Goal: Task Accomplishment & Management: Manage account settings

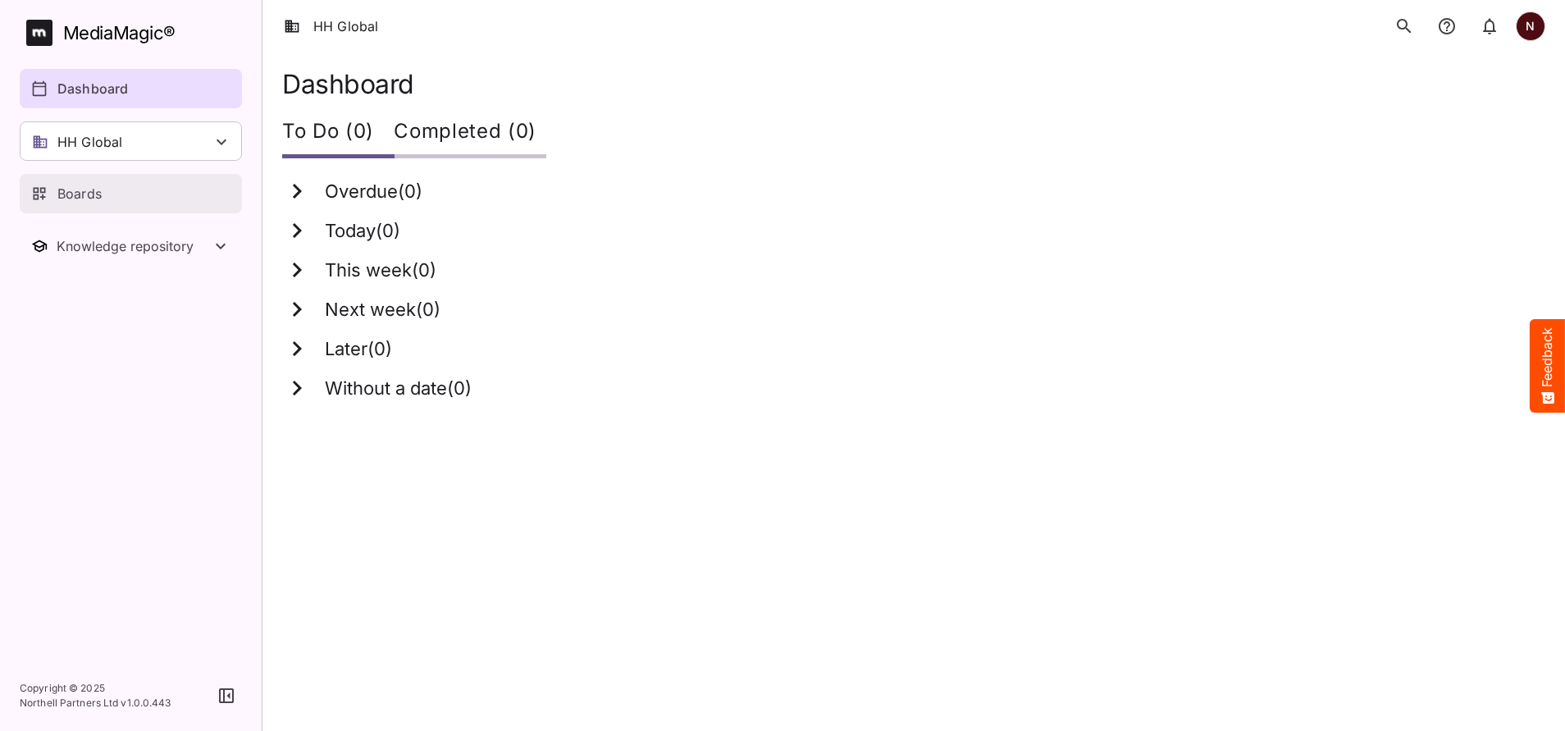
click at [72, 198] on p "Boards" at bounding box center [79, 194] width 44 height 20
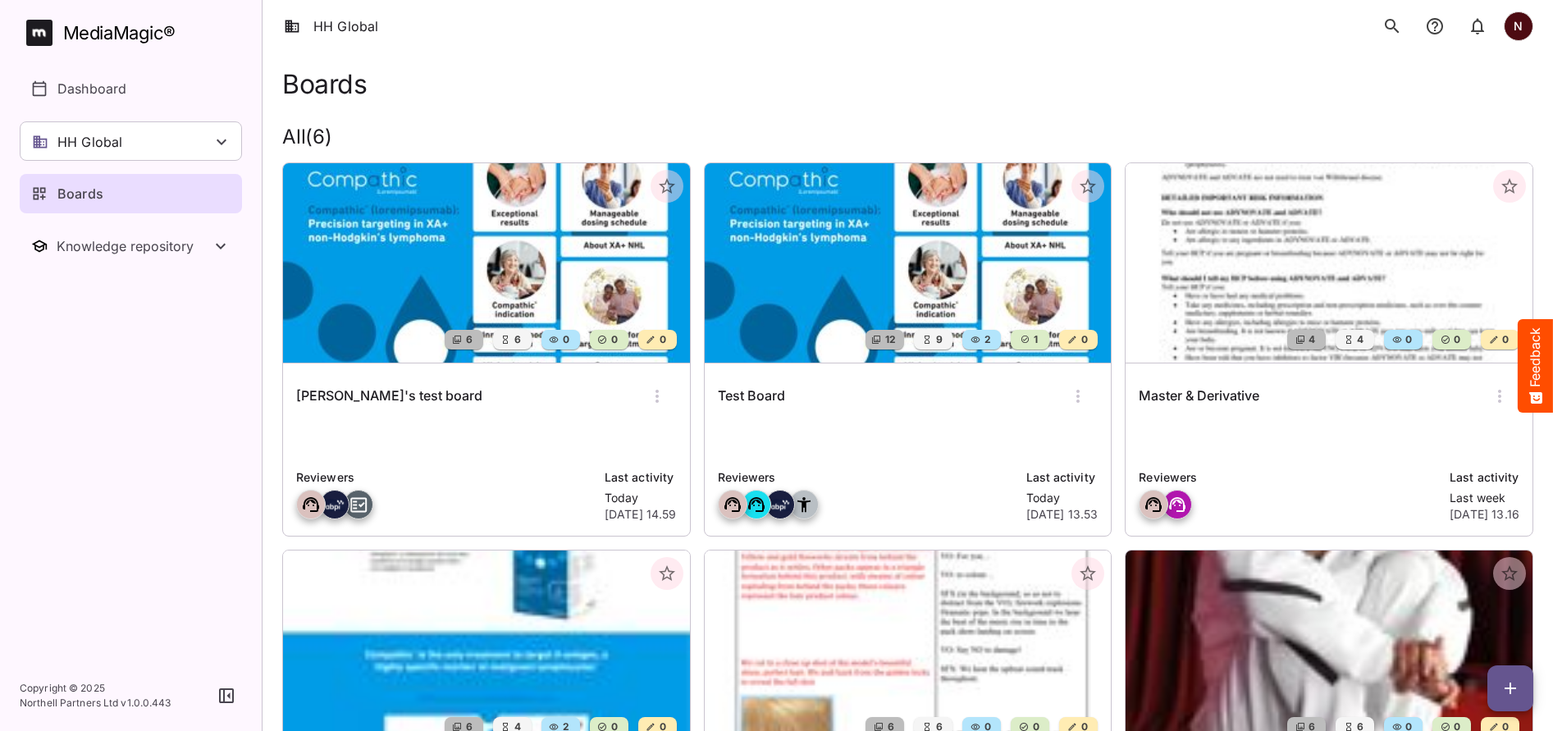
click at [886, 430] on p at bounding box center [908, 438] width 381 height 33
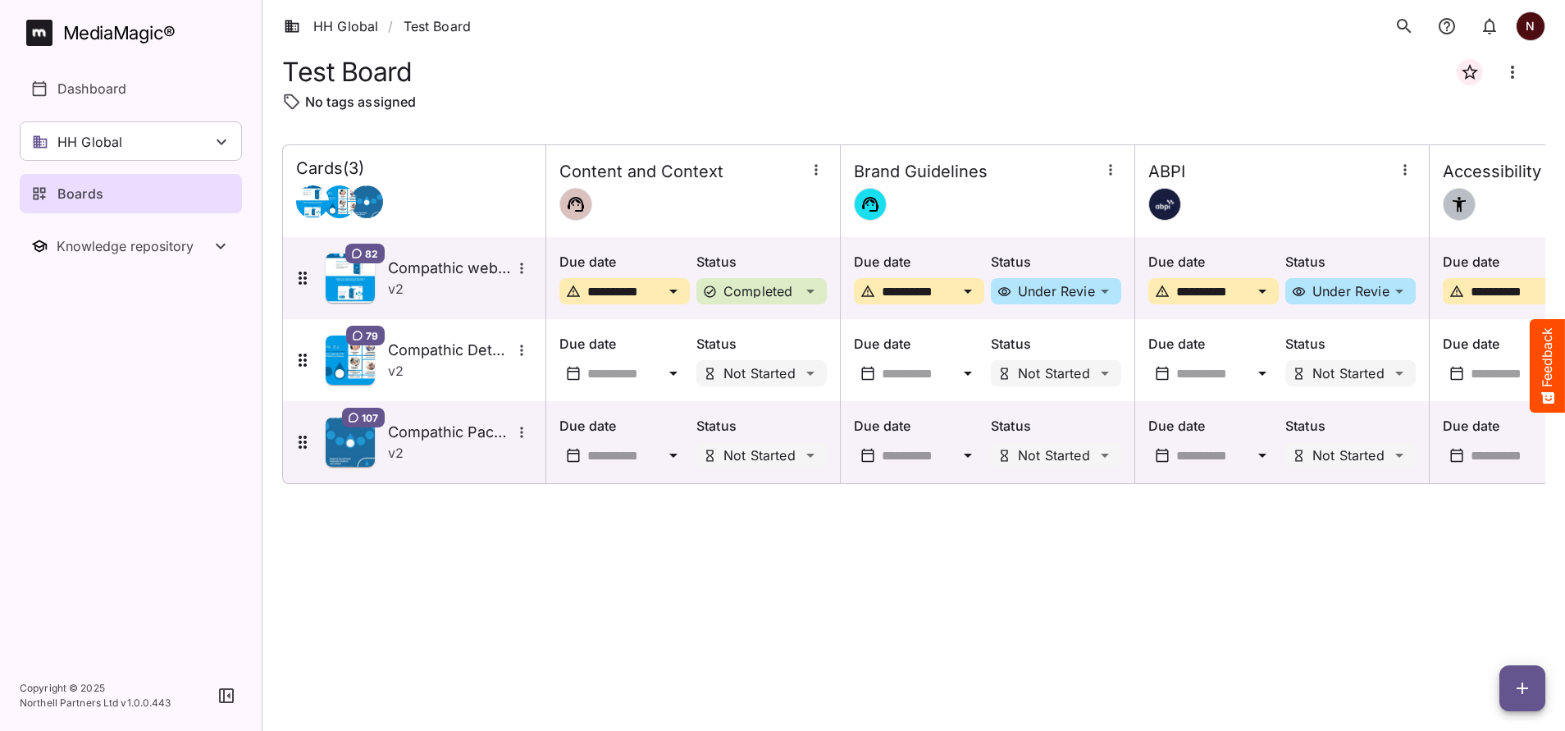
click at [1529, 696] on icon "button" at bounding box center [1522, 688] width 20 height 20
click at [1479, 614] on p "Add new lane" at bounding box center [1481, 619] width 89 height 20
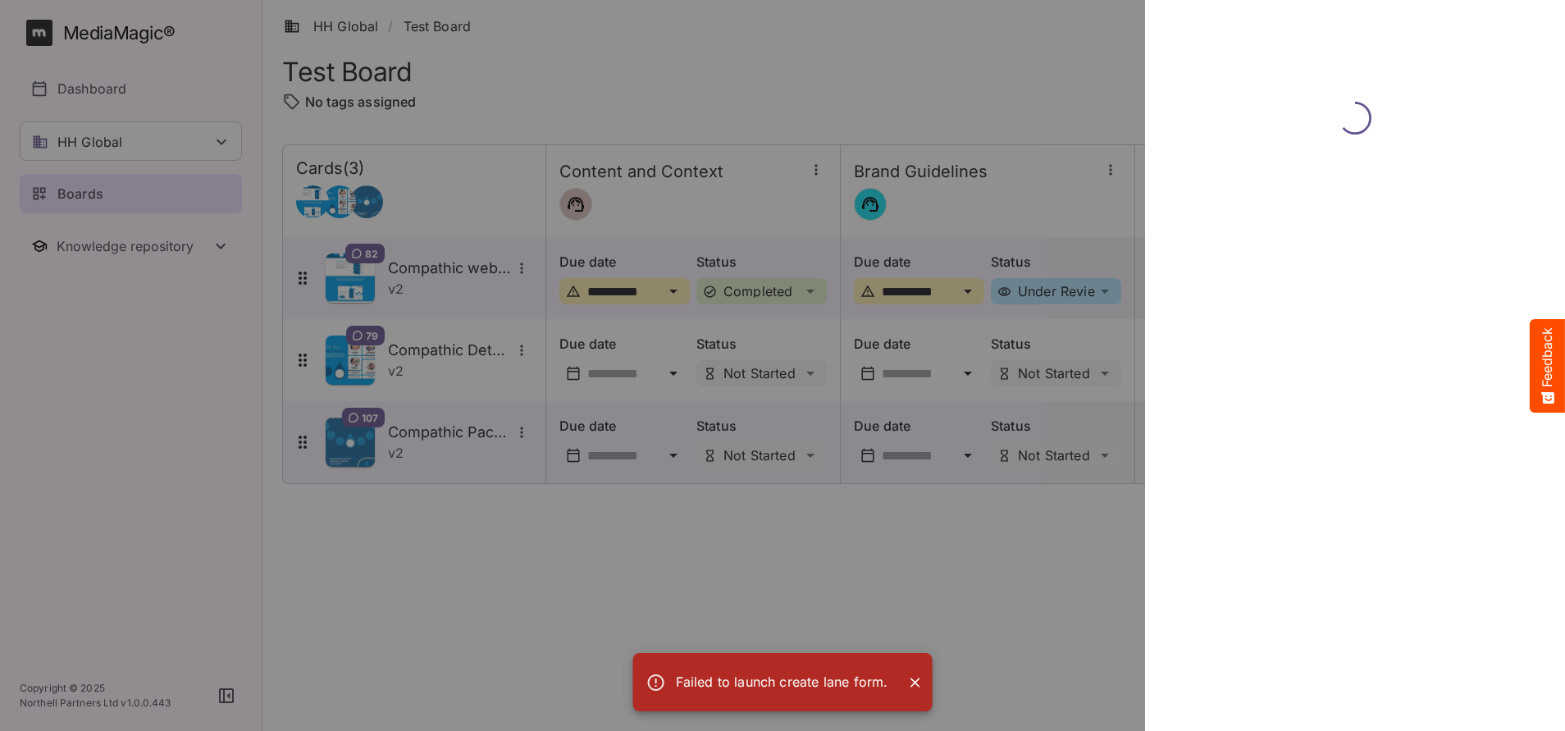
click at [914, 682] on icon "Close" at bounding box center [915, 683] width 10 height 10
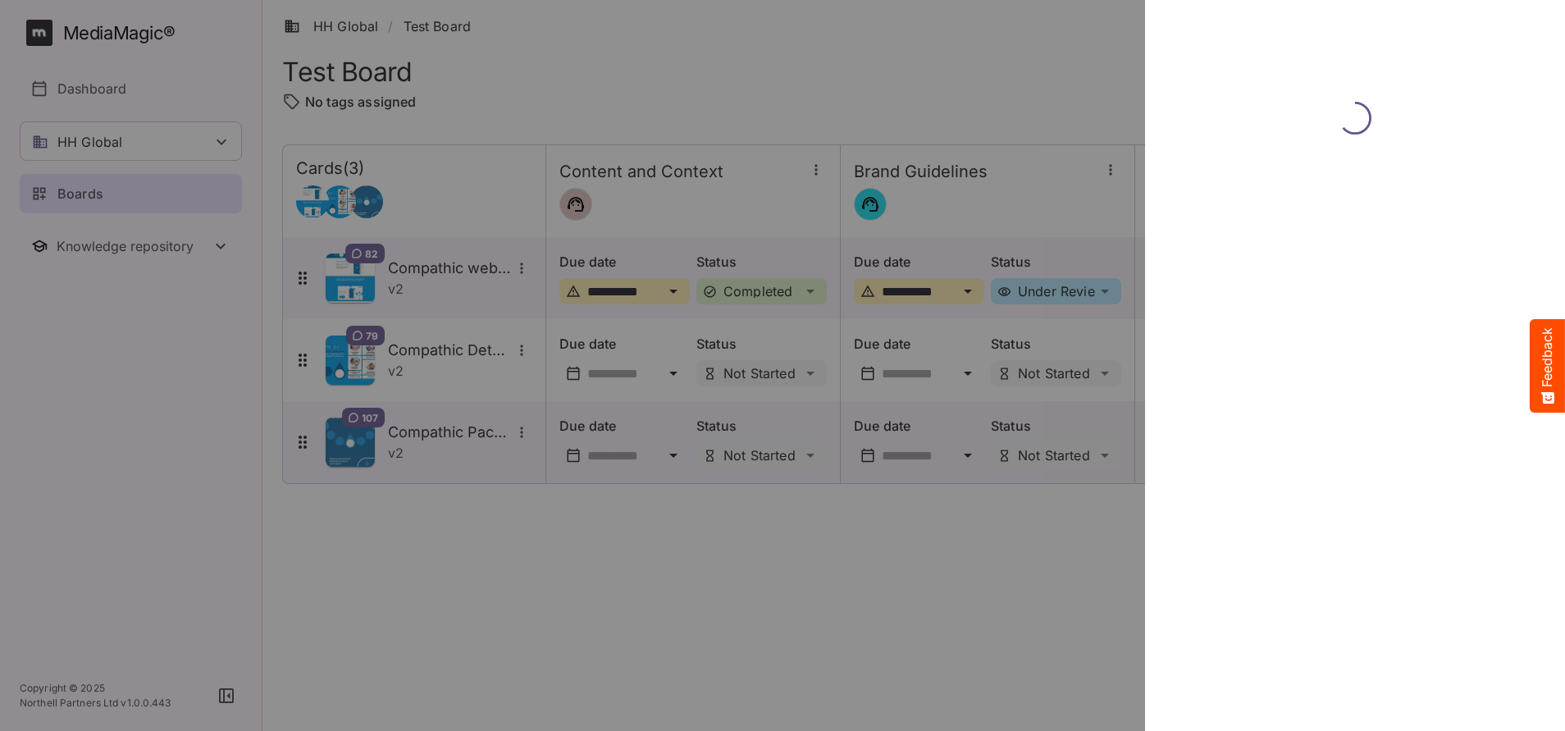
click at [1048, 611] on div at bounding box center [782, 365] width 1565 height 731
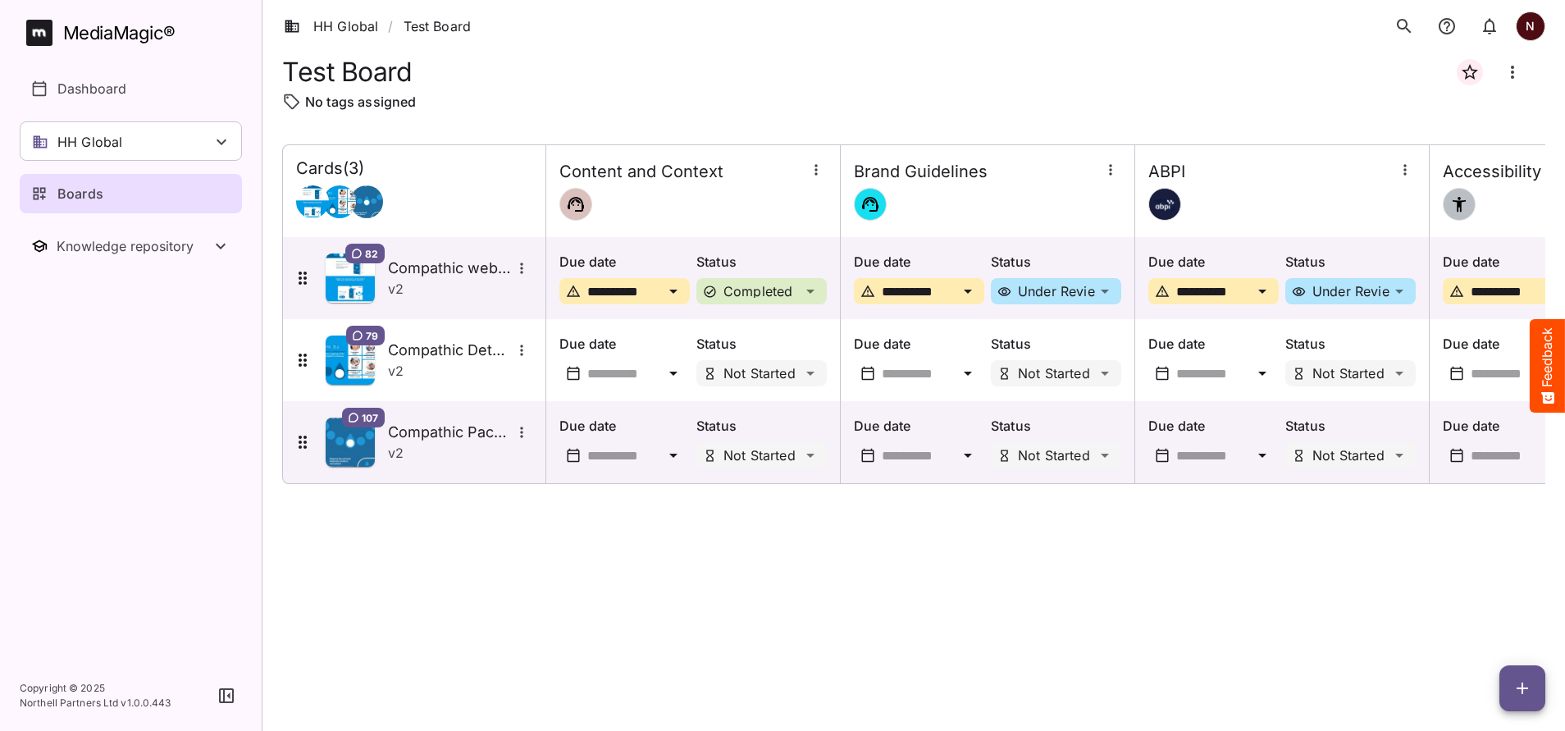
click at [81, 189] on p "Boards" at bounding box center [80, 194] width 46 height 20
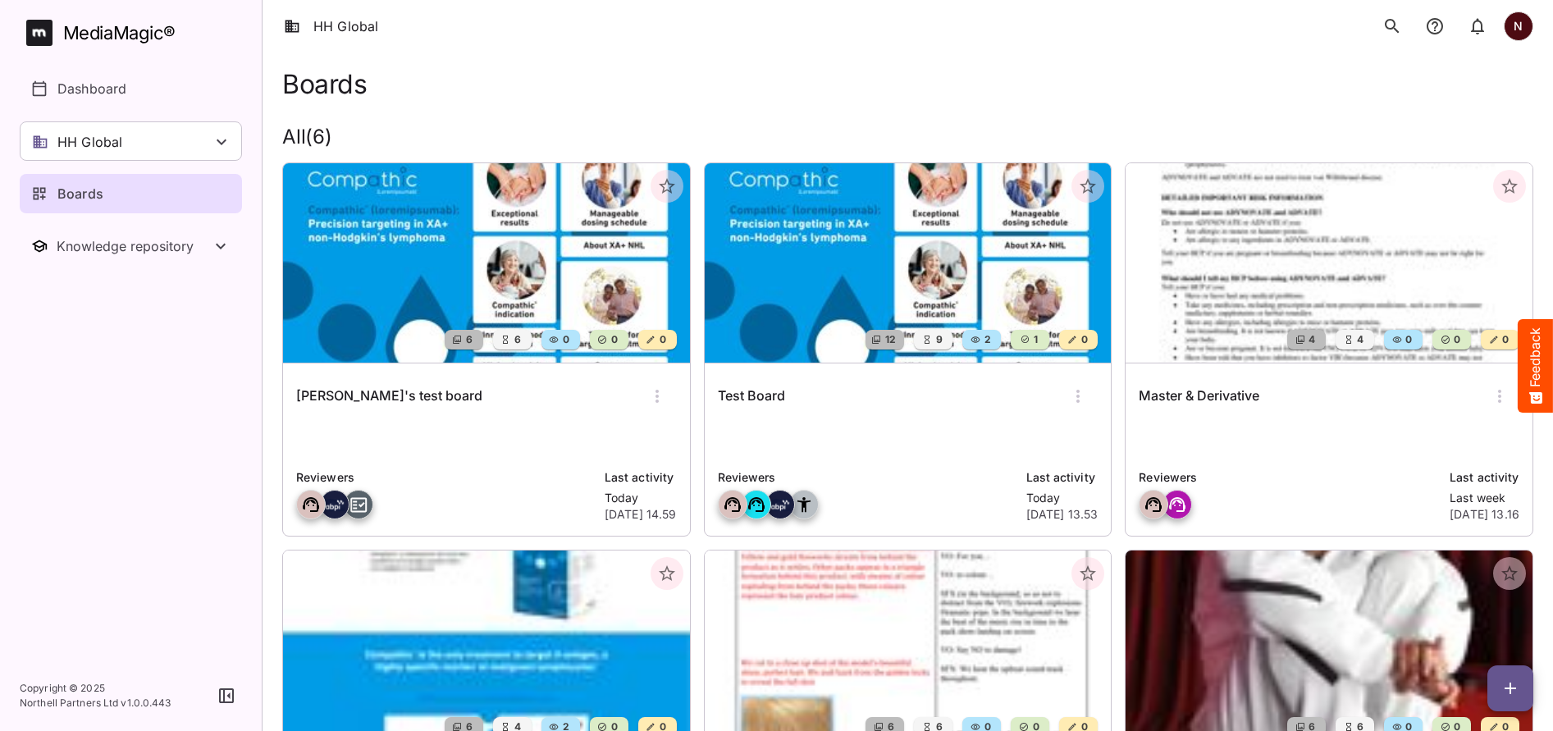
click at [443, 244] on img at bounding box center [486, 262] width 407 height 199
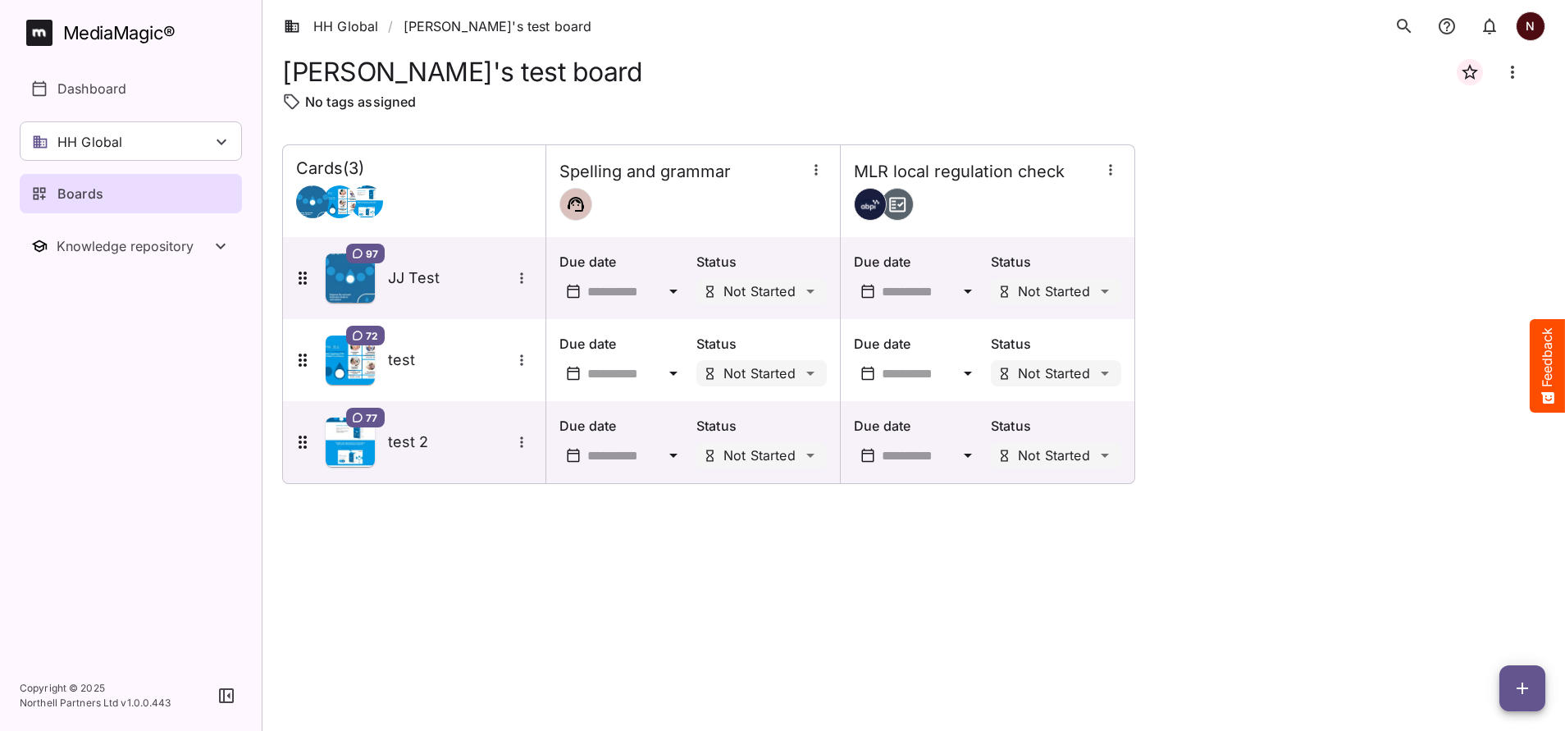
click at [81, 199] on p "Boards" at bounding box center [80, 194] width 46 height 20
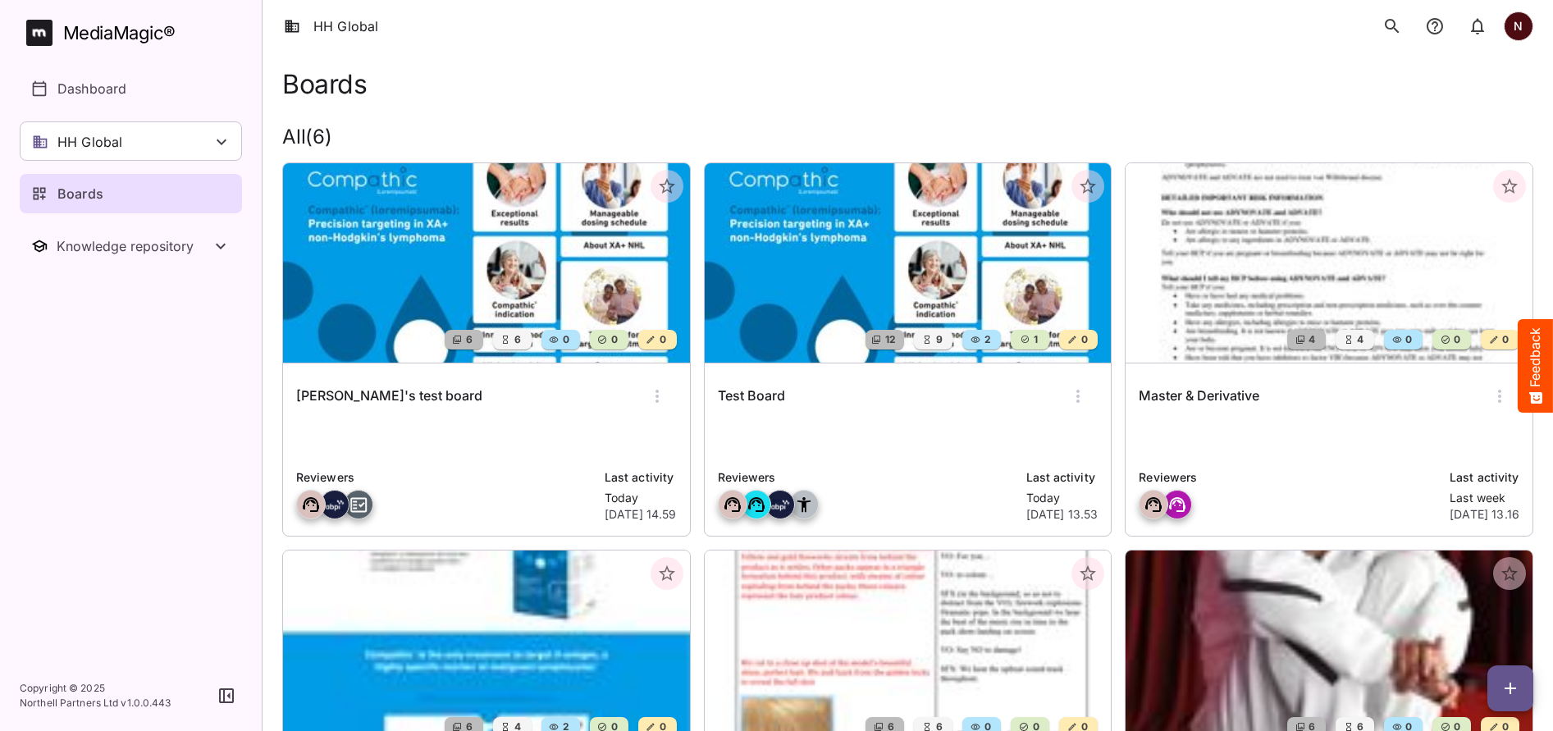
click at [871, 386] on div "Test Board" at bounding box center [908, 395] width 381 height 39
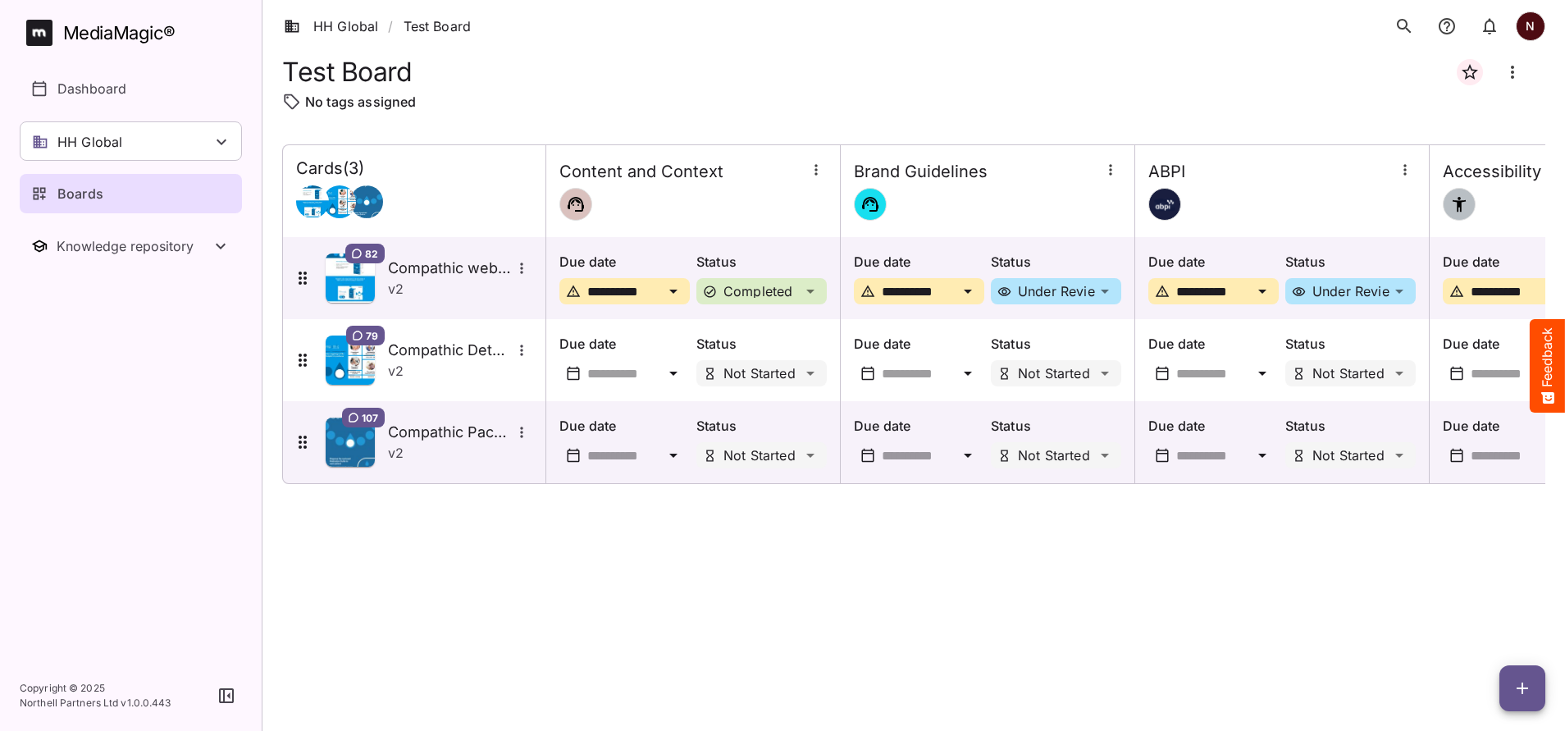
click at [675, 380] on icon at bounding box center [674, 373] width 20 height 20
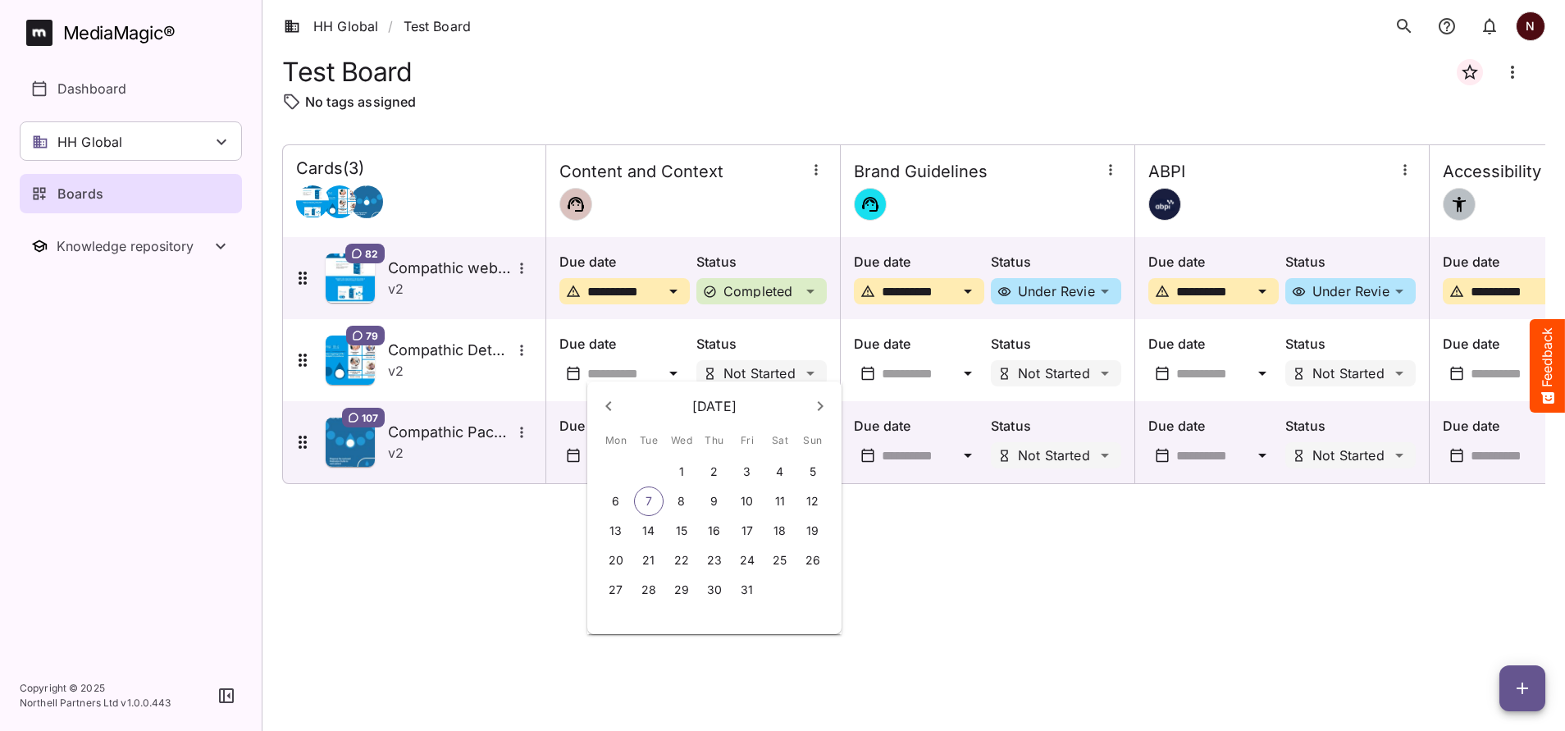
click at [684, 496] on p "8" at bounding box center [681, 501] width 7 height 16
type input "**********"
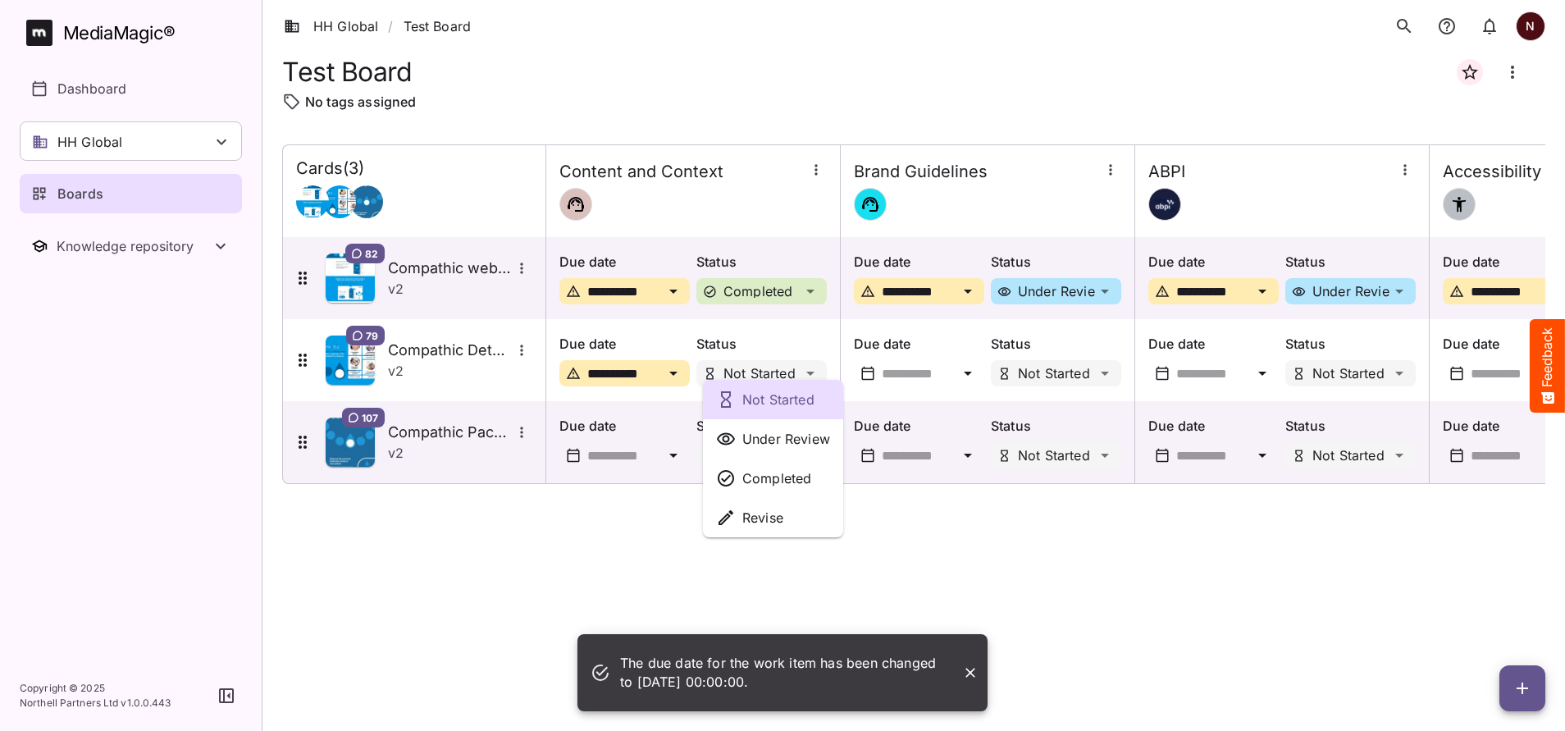
click at [808, 373] on div "Not Started Under Review Completed Revise The due date for the work item has be…" at bounding box center [782, 361] width 1565 height 723
click at [788, 436] on p "Under Review" at bounding box center [786, 439] width 88 height 20
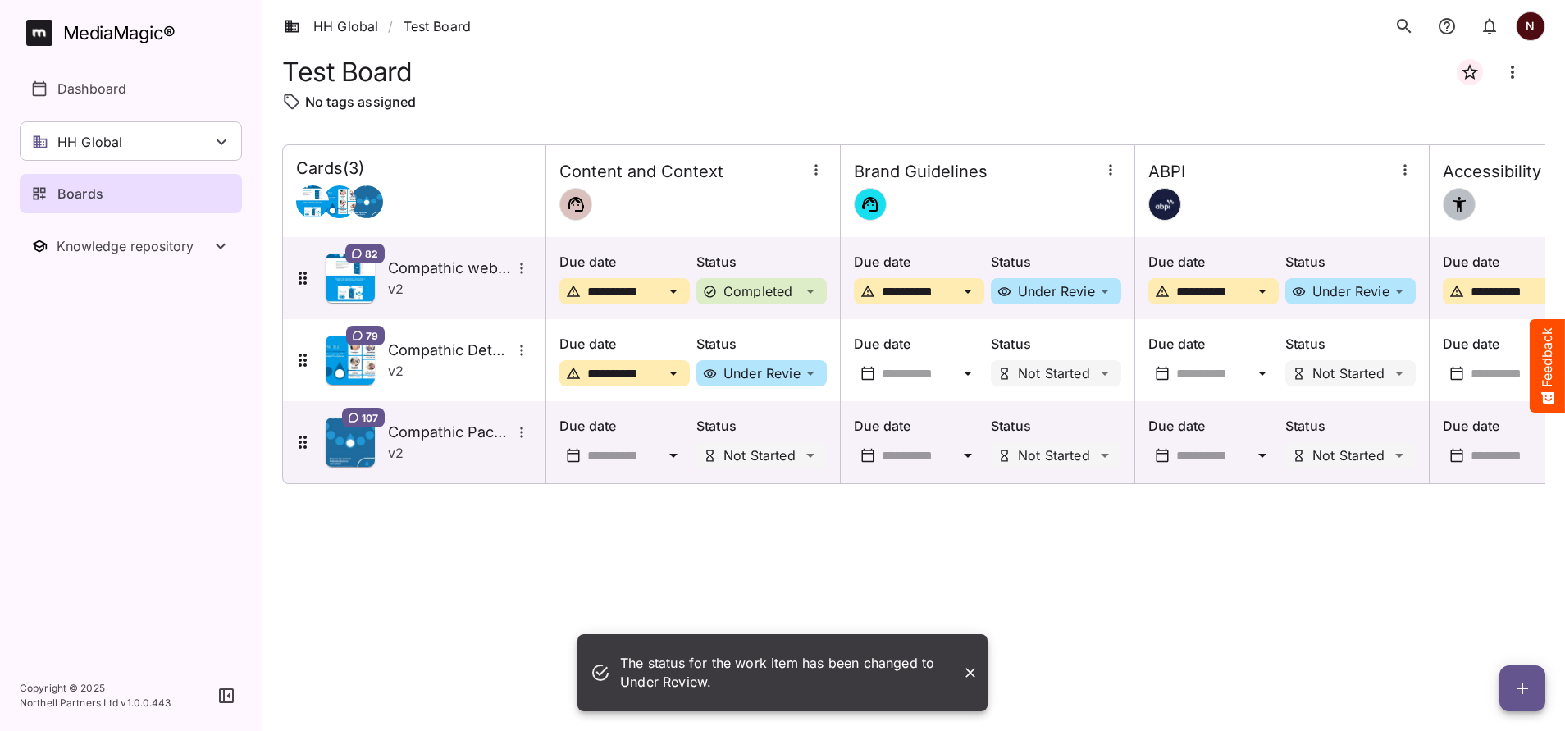
click at [675, 454] on icon at bounding box center [673, 456] width 8 height 4
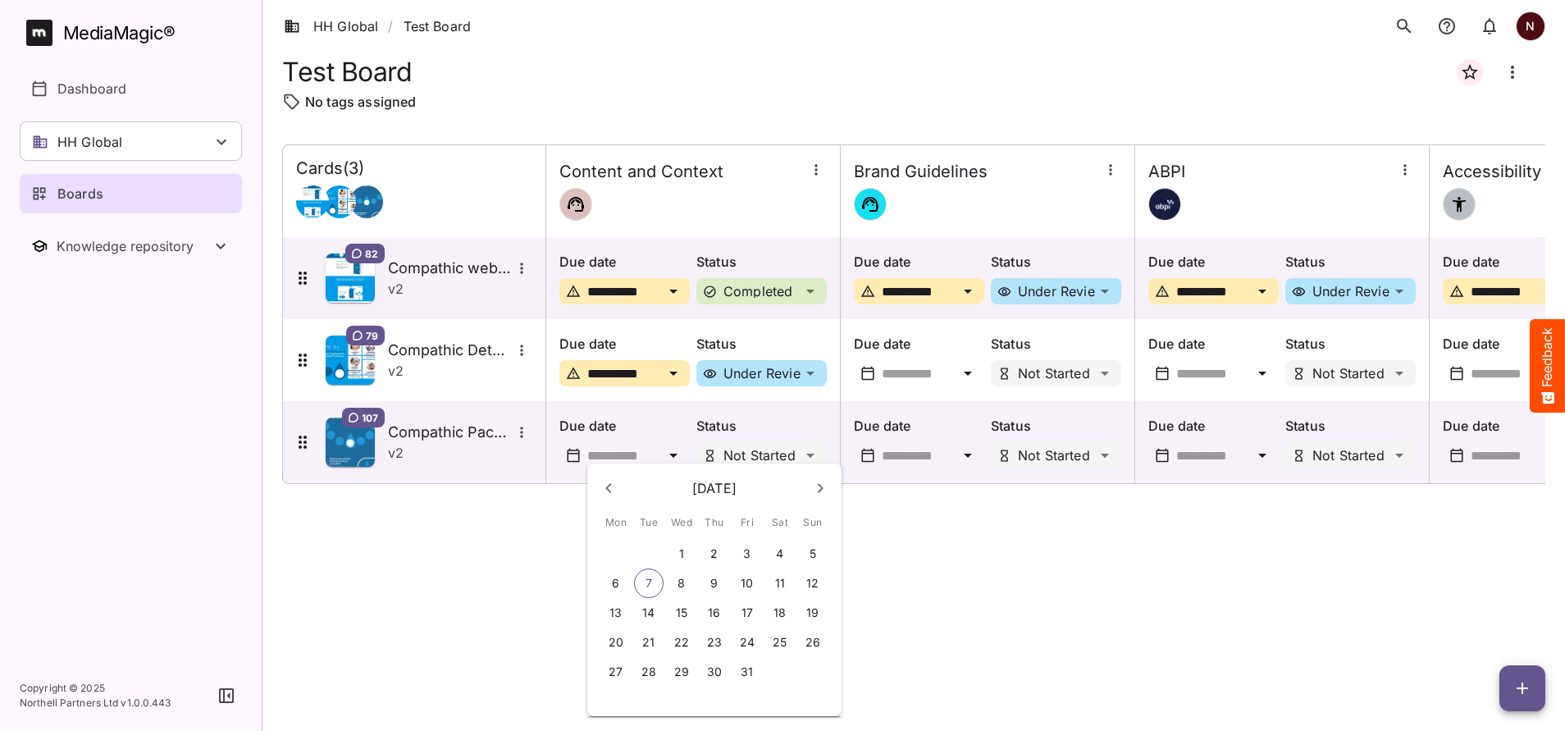
click at [646, 582] on p "7" at bounding box center [649, 583] width 7 height 16
type input "**********"
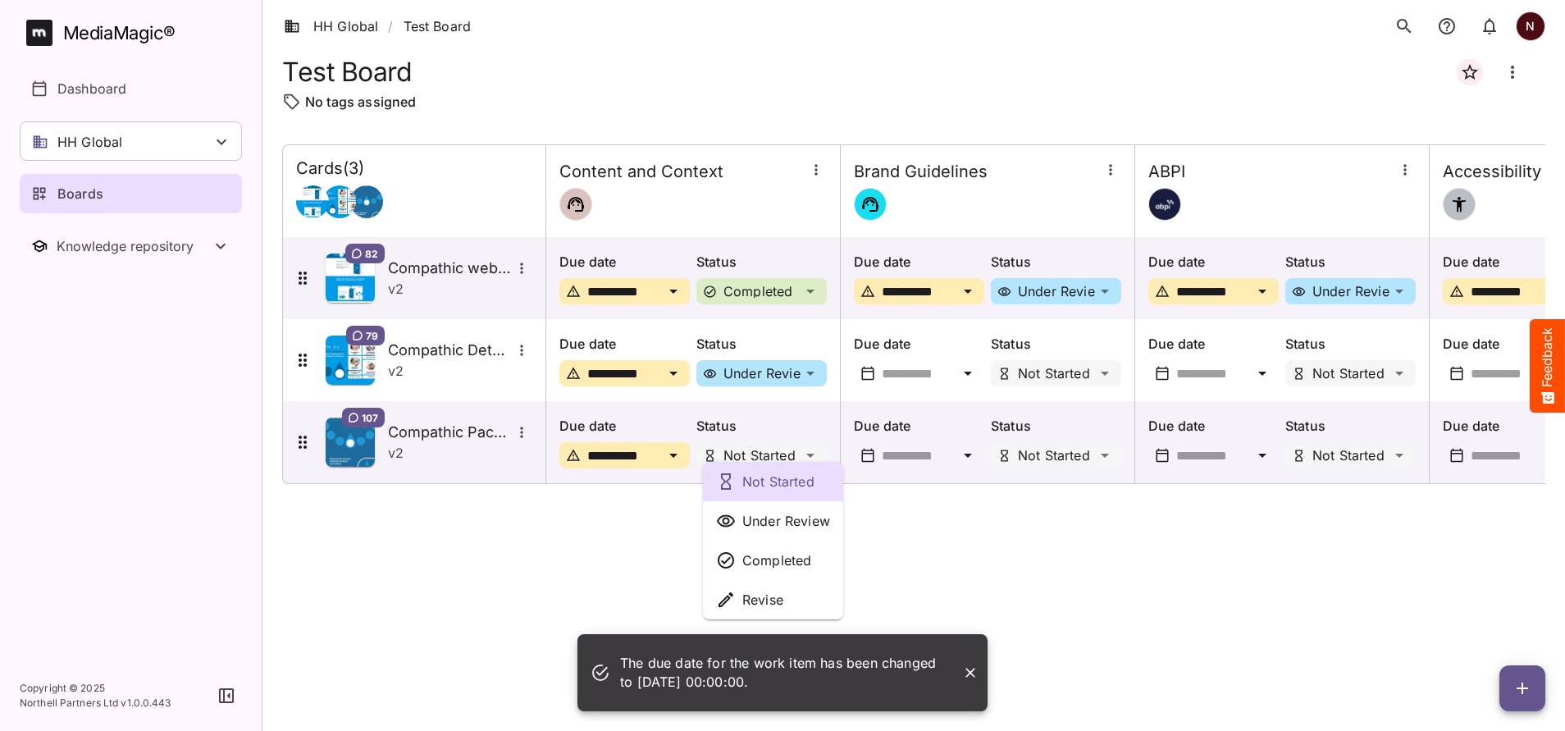
click at [805, 454] on div "Not Started Under Review Completed Revise The due date for the work item has be…" at bounding box center [782, 361] width 1565 height 723
click at [779, 550] on p "Completed" at bounding box center [776, 560] width 69 height 20
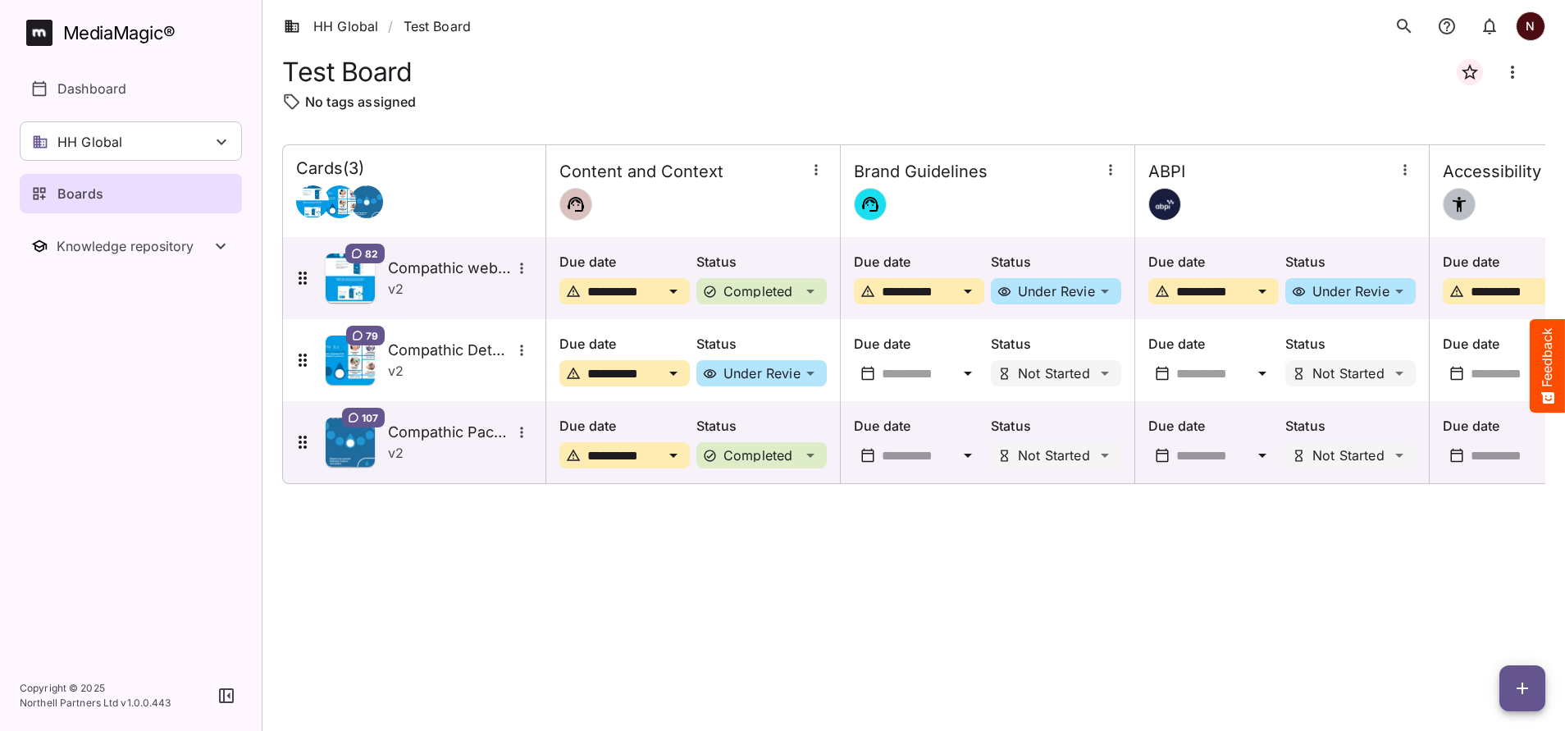
click at [973, 390] on div "Due date Status Not Started" at bounding box center [984, 356] width 300 height 85
click at [970, 367] on icon at bounding box center [968, 373] width 20 height 20
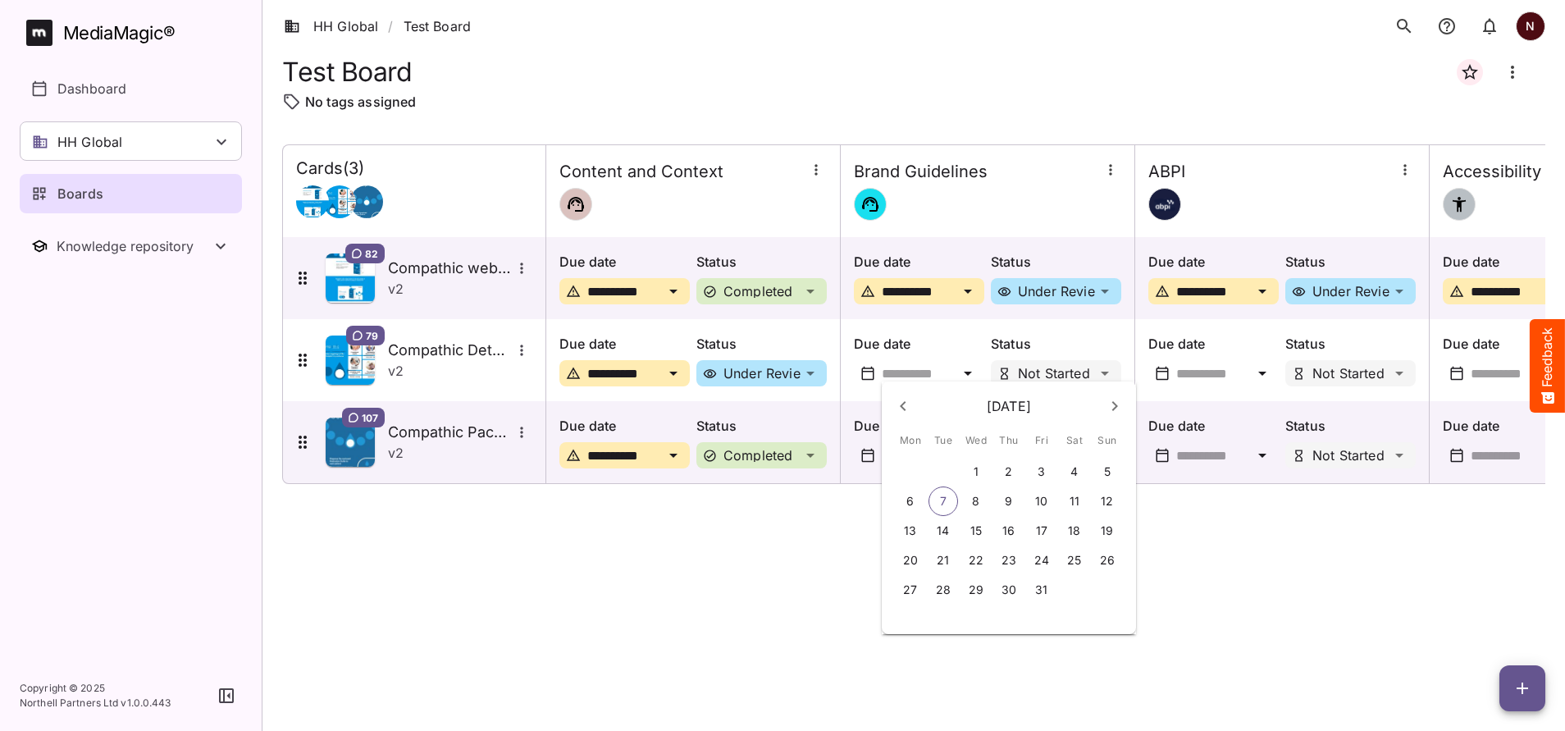
click at [979, 503] on p "8" at bounding box center [975, 501] width 7 height 16
type input "**********"
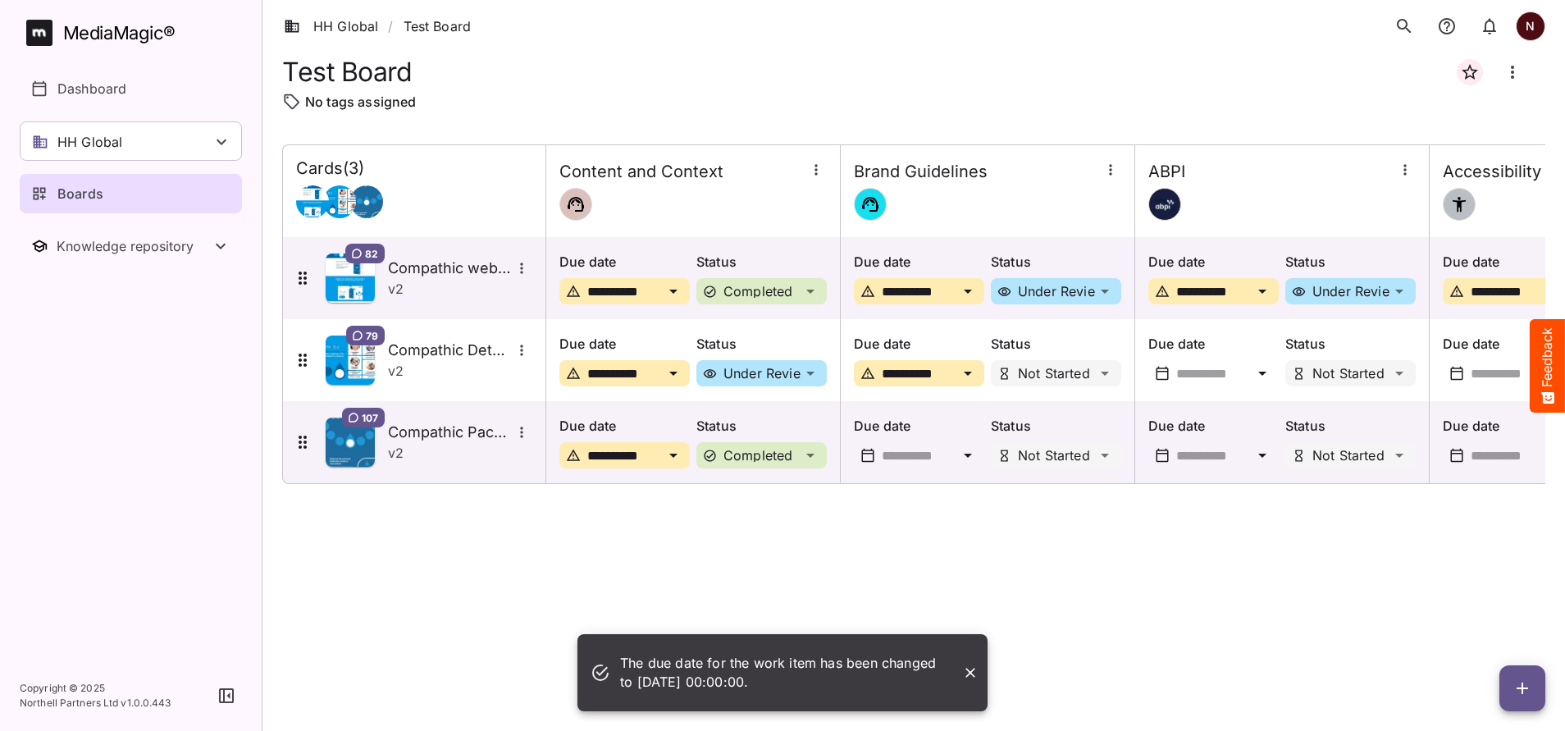
click at [1264, 373] on icon at bounding box center [1262, 374] width 8 height 4
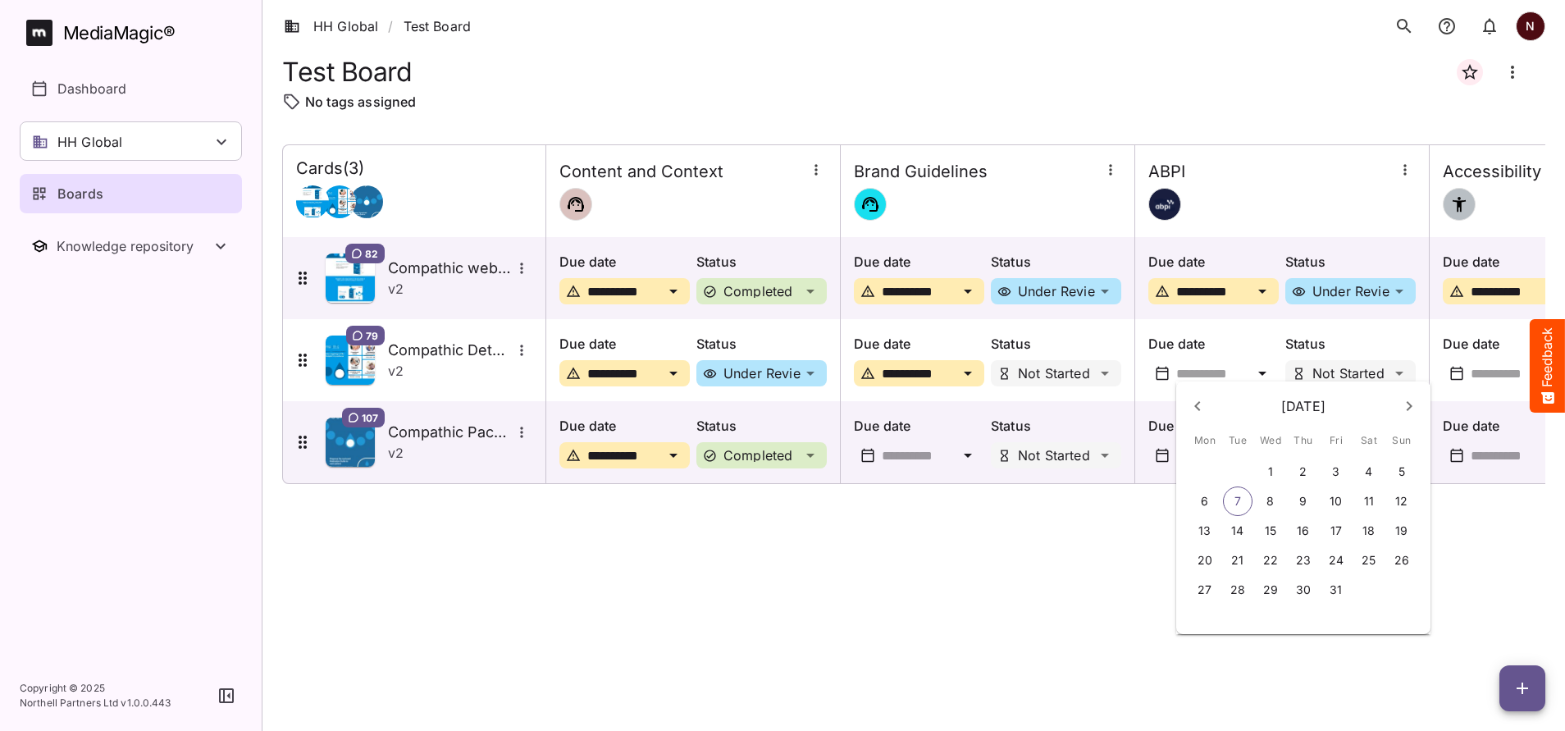
click at [1301, 495] on p "9" at bounding box center [1302, 501] width 7 height 16
type input "**********"
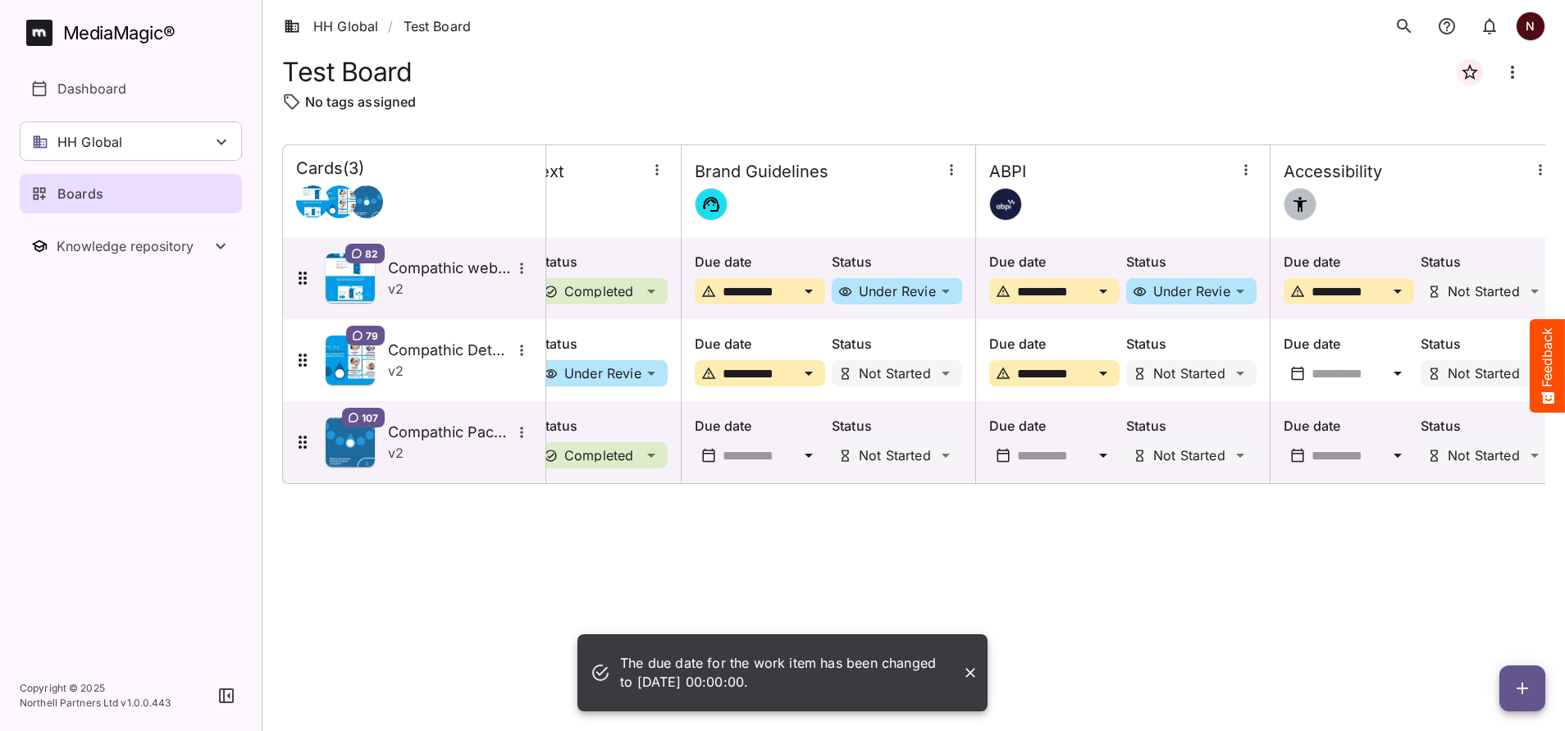
scroll to position [0, 179]
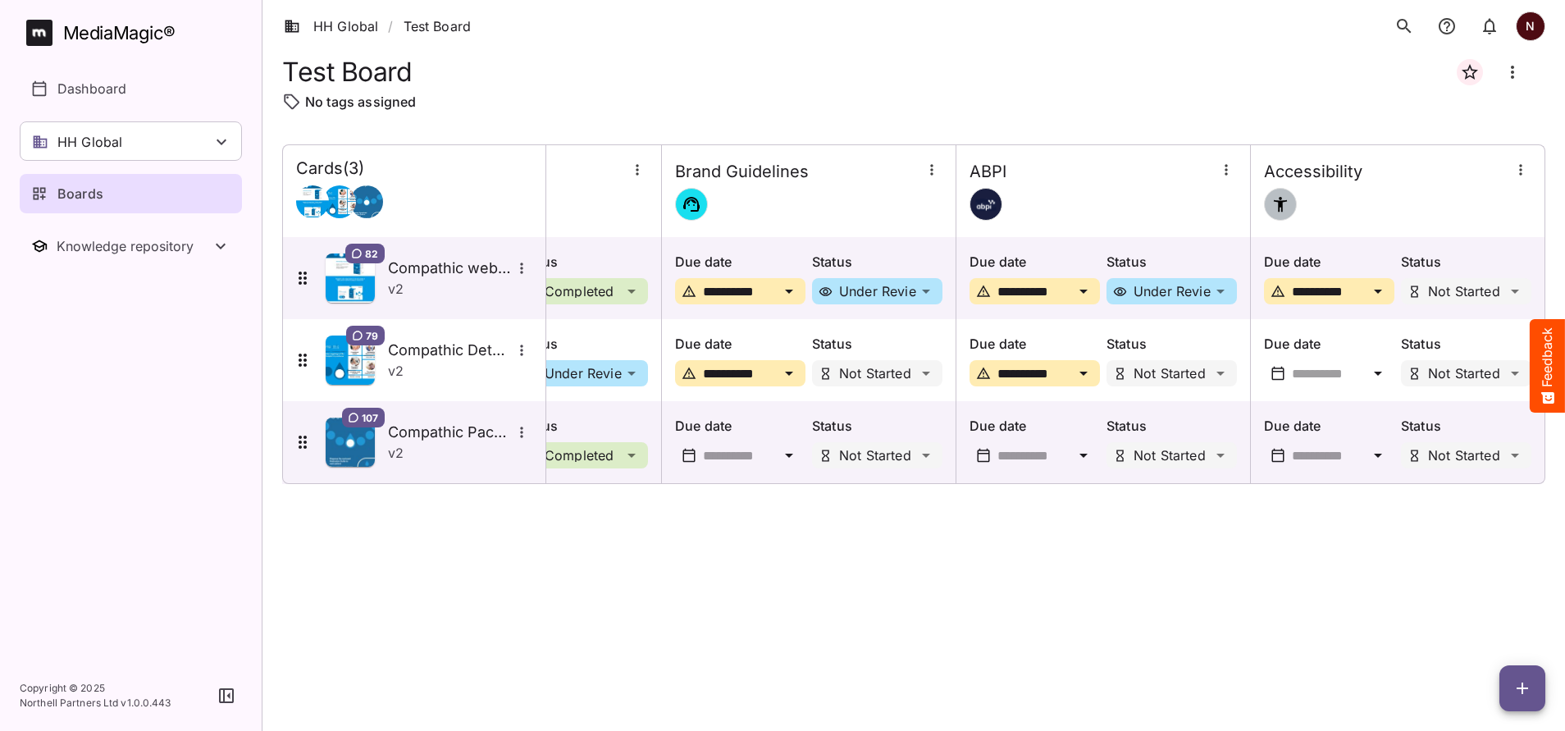
click at [1375, 372] on icon at bounding box center [1378, 374] width 8 height 4
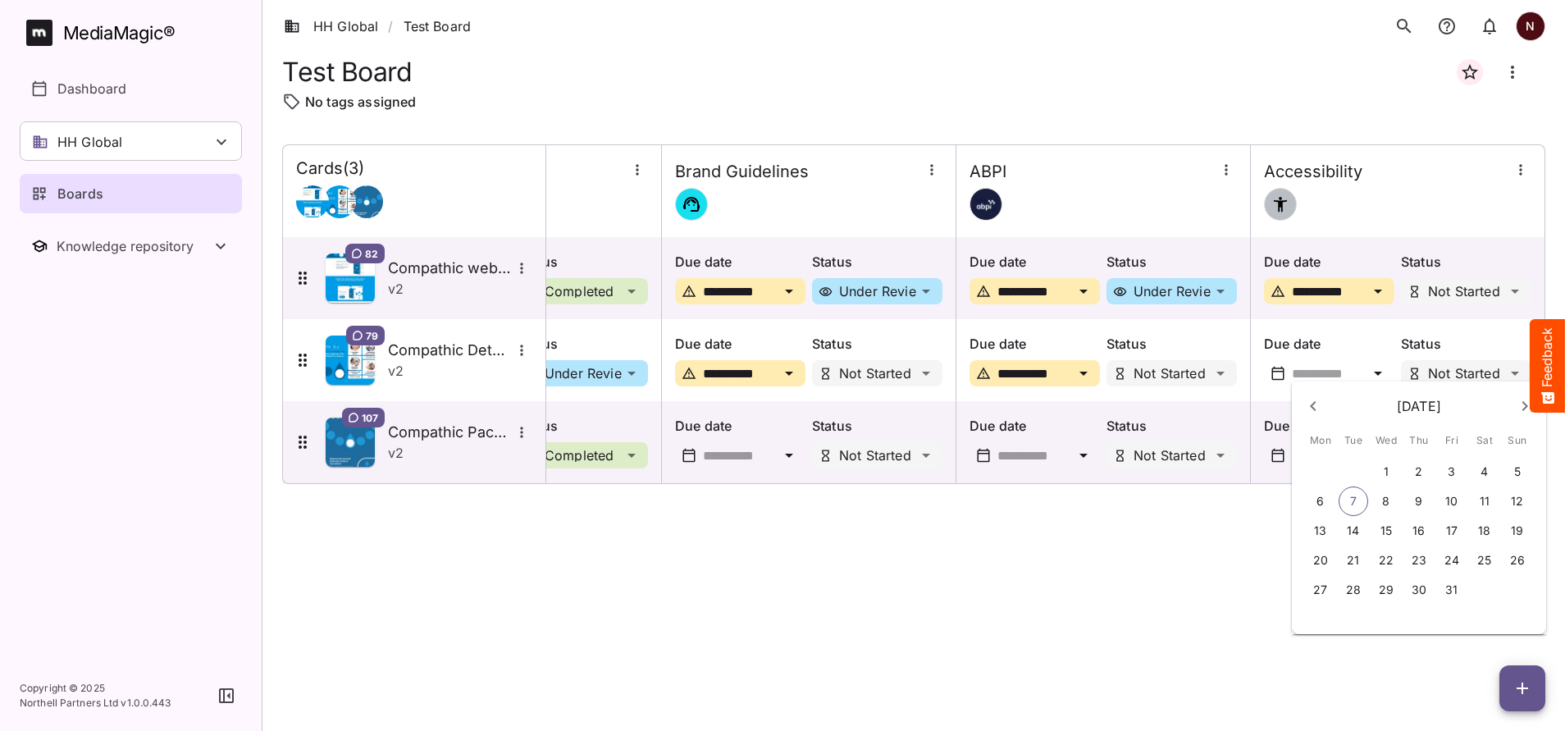
click at [1453, 504] on p "10" at bounding box center [1451, 501] width 12 height 16
type input "**********"
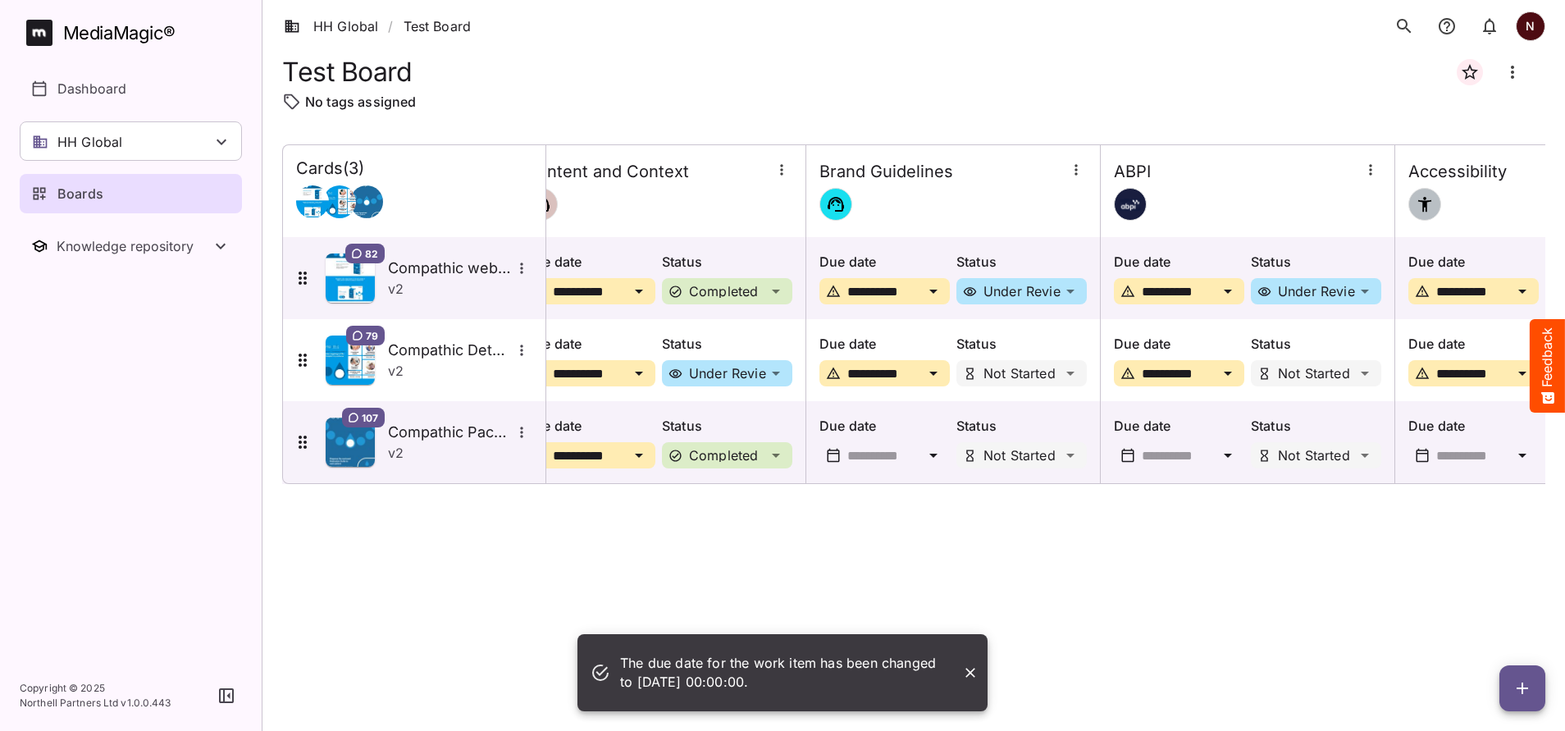
scroll to position [0, 0]
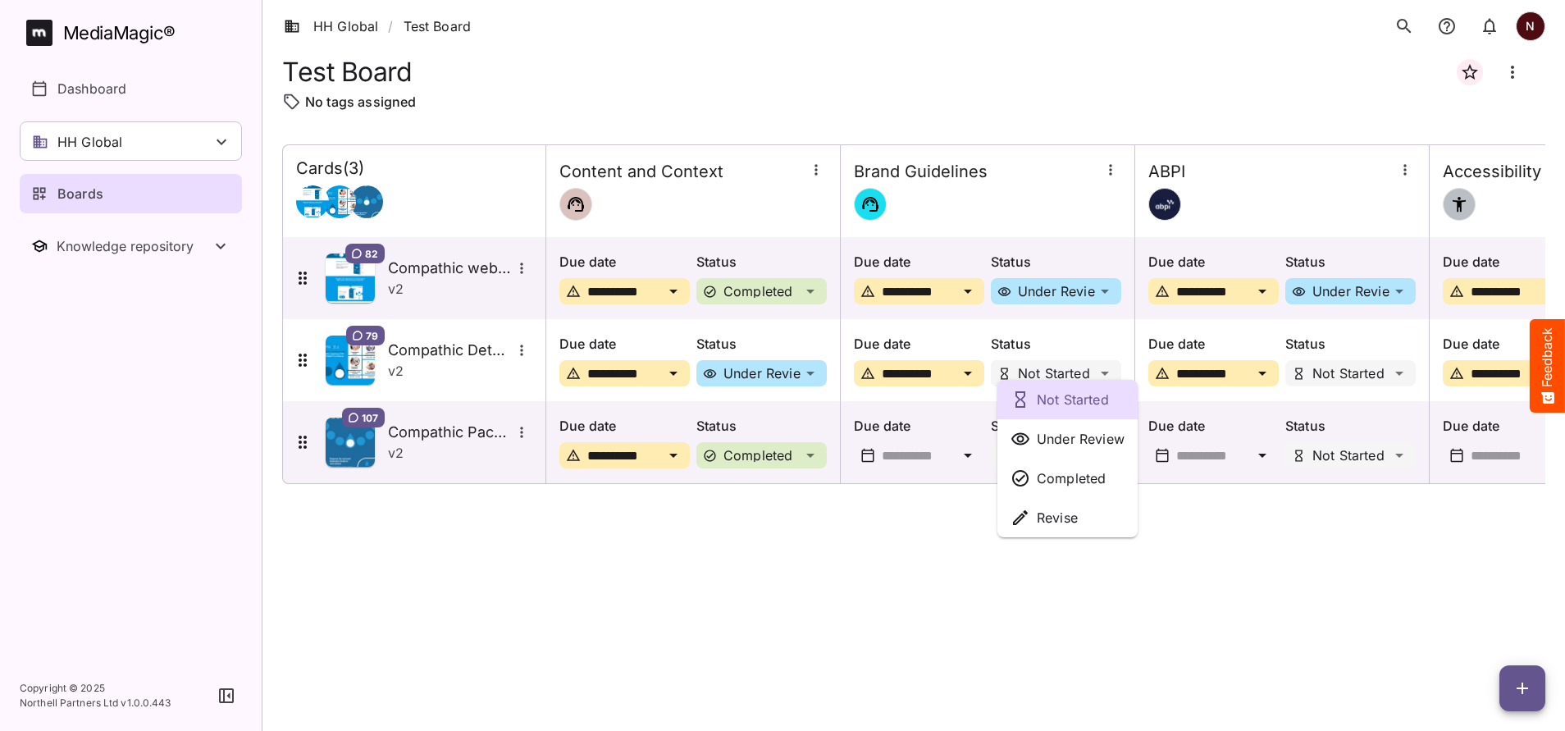
click at [1109, 383] on div "Not Started Under Review Completed Revise HH Global / Test Board N MediaMagic ®…" at bounding box center [782, 361] width 1565 height 723
click at [1082, 437] on p "Under Review" at bounding box center [1081, 439] width 88 height 20
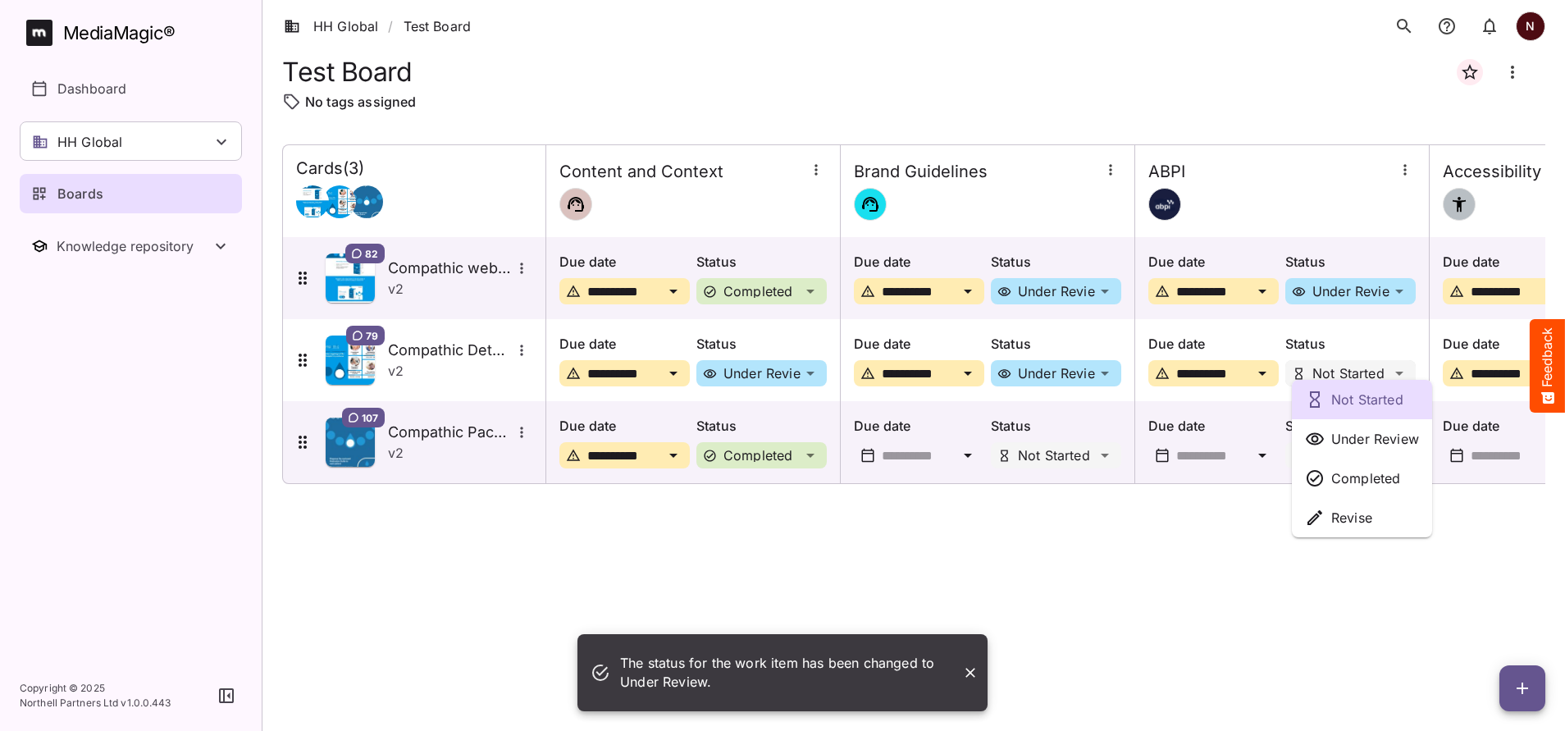
click at [1406, 373] on div "Not Started Under Review Completed Revise The status for the work item has been…" at bounding box center [782, 361] width 1565 height 723
click at [1372, 440] on p "Under Review" at bounding box center [1375, 439] width 88 height 20
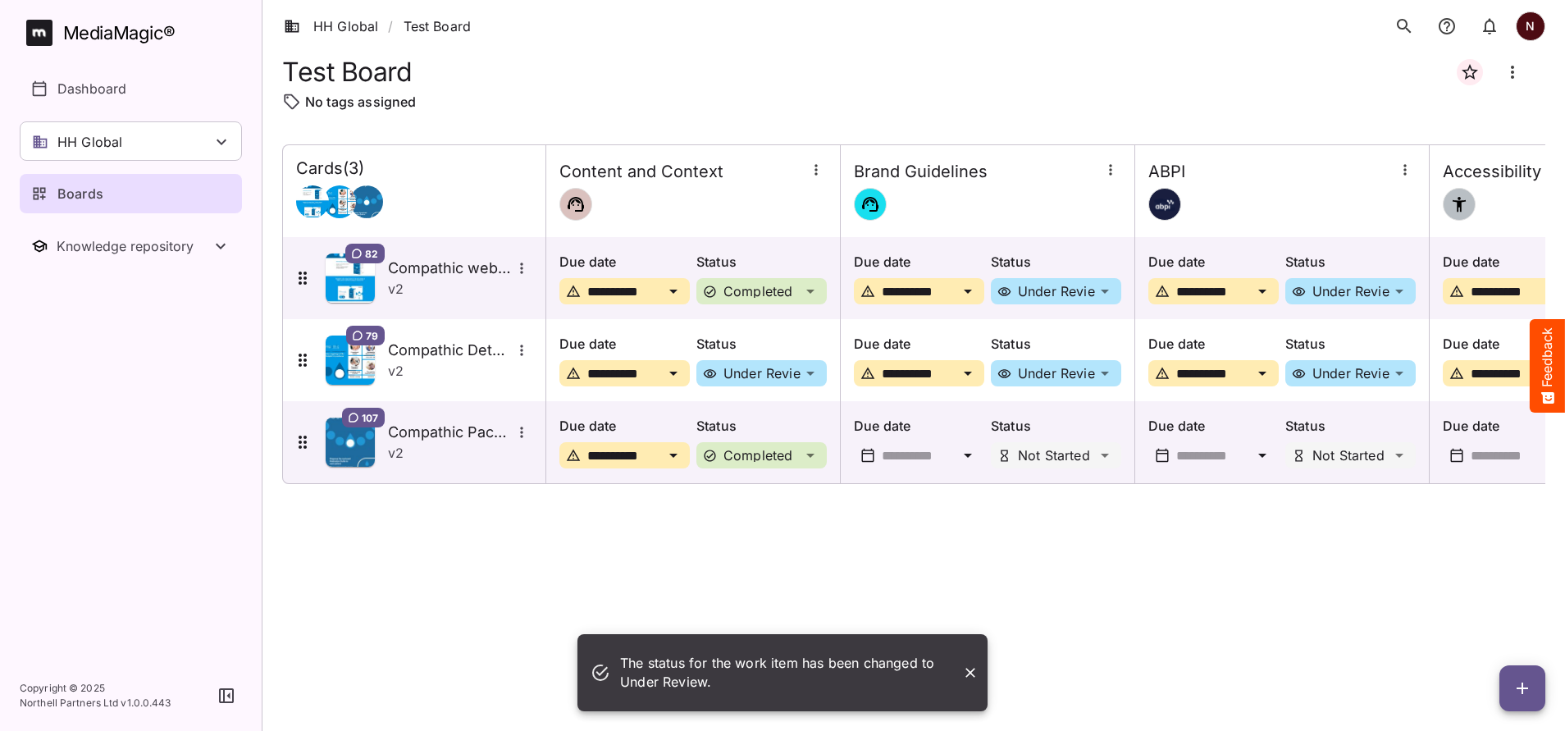
scroll to position [0, 179]
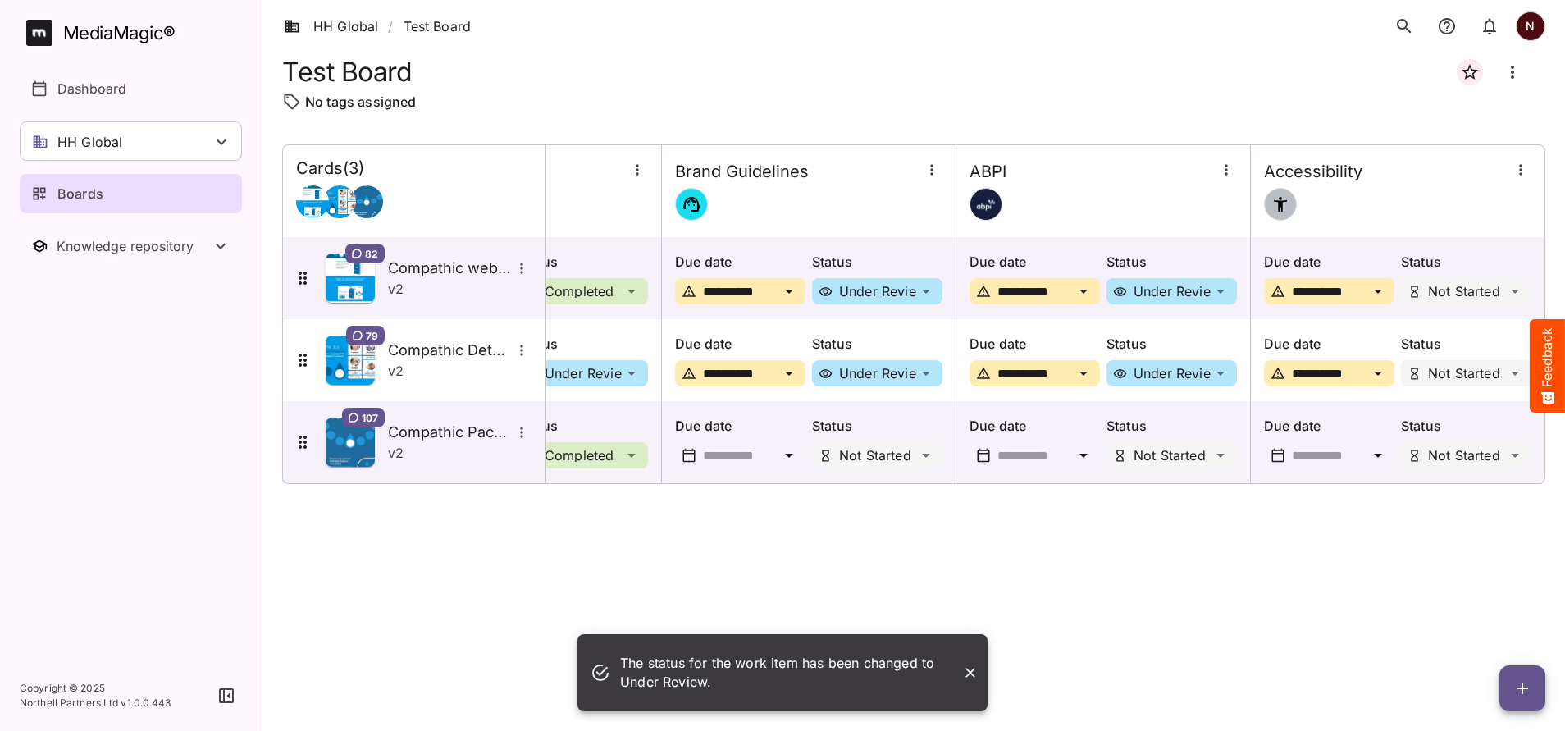
click at [1512, 372] on div "The status for the work item has been changed to Under Review. HH Global / Test…" at bounding box center [782, 361] width 1565 height 723
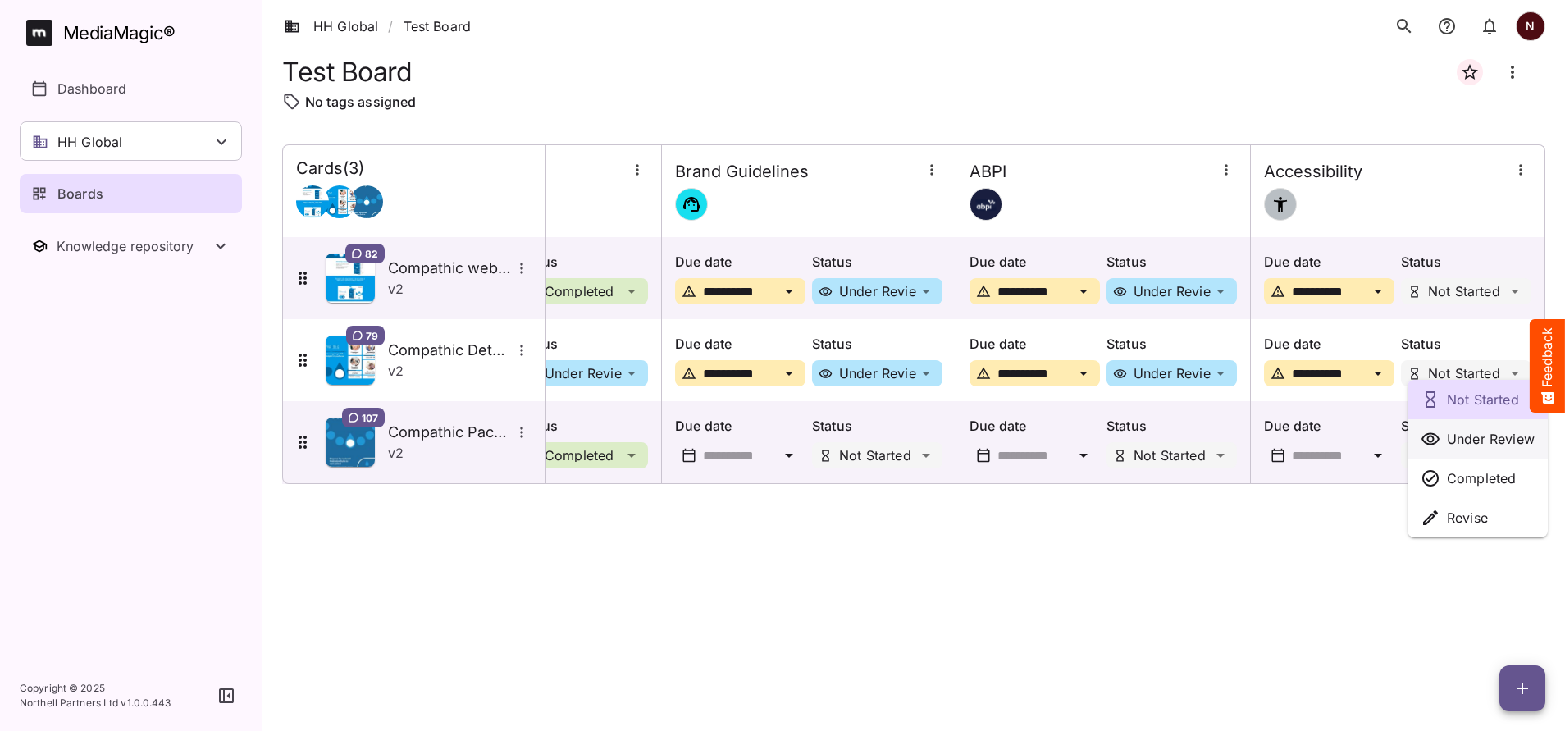
click at [1460, 430] on p "Under Review" at bounding box center [1491, 439] width 88 height 20
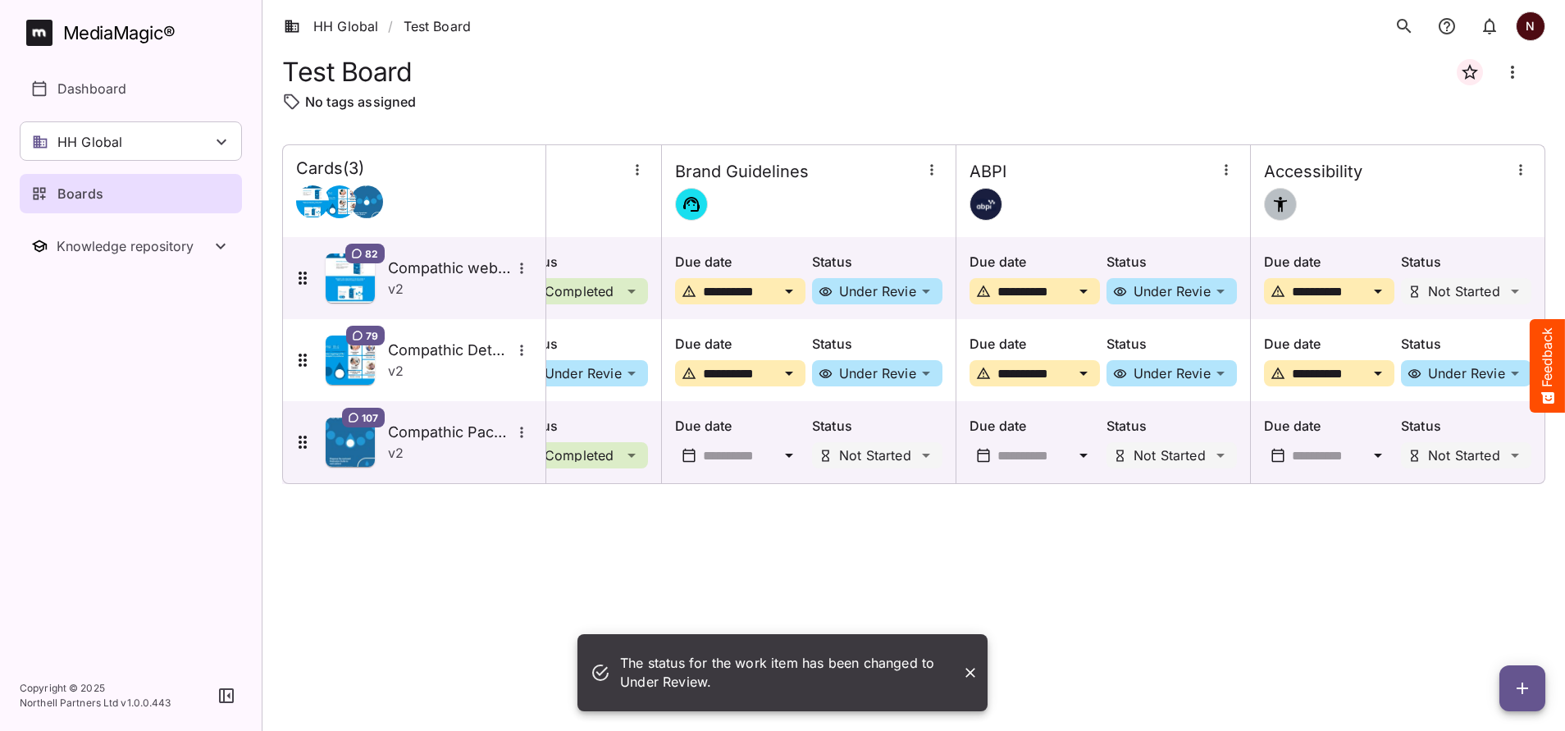
scroll to position [0, 0]
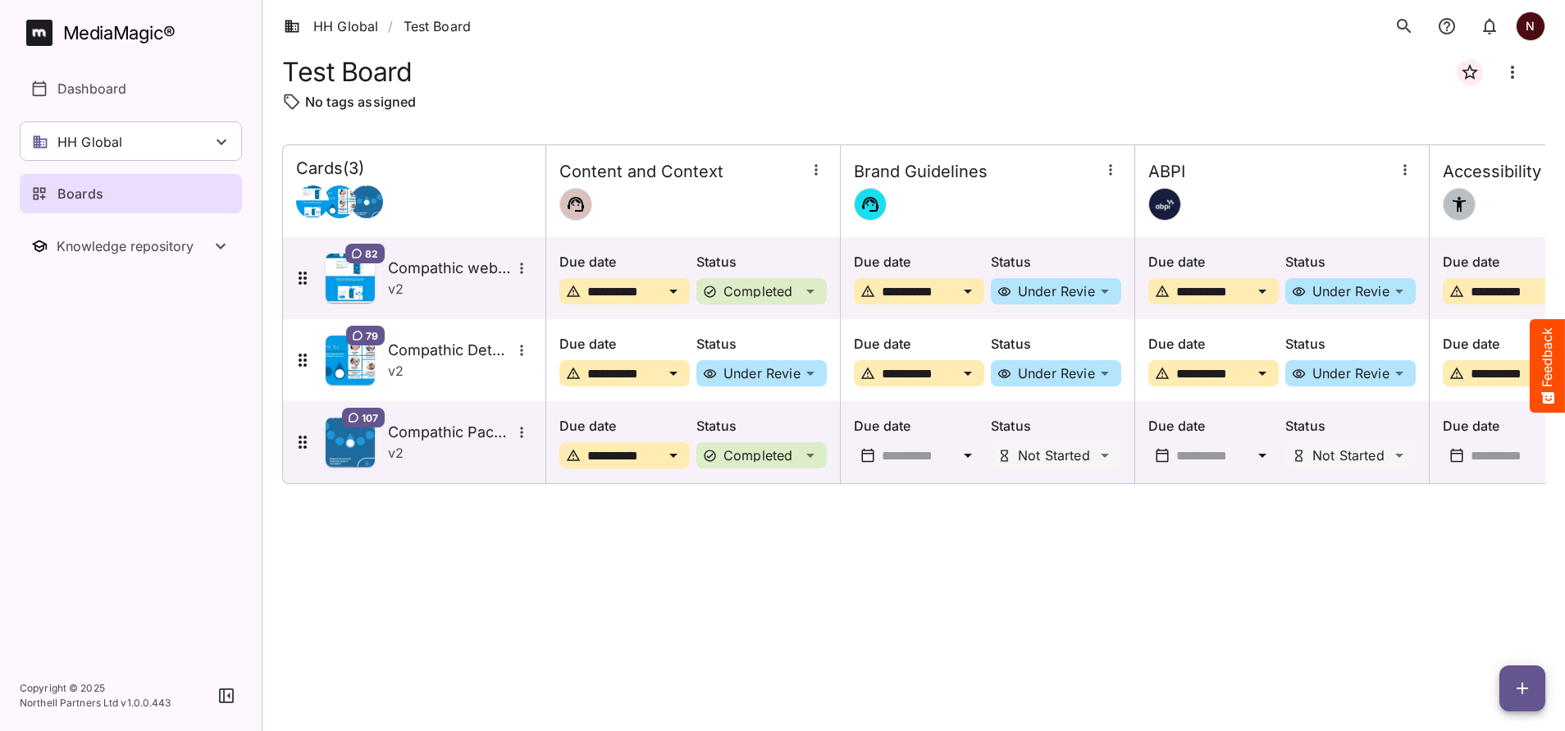
click at [970, 454] on icon at bounding box center [968, 456] width 8 height 4
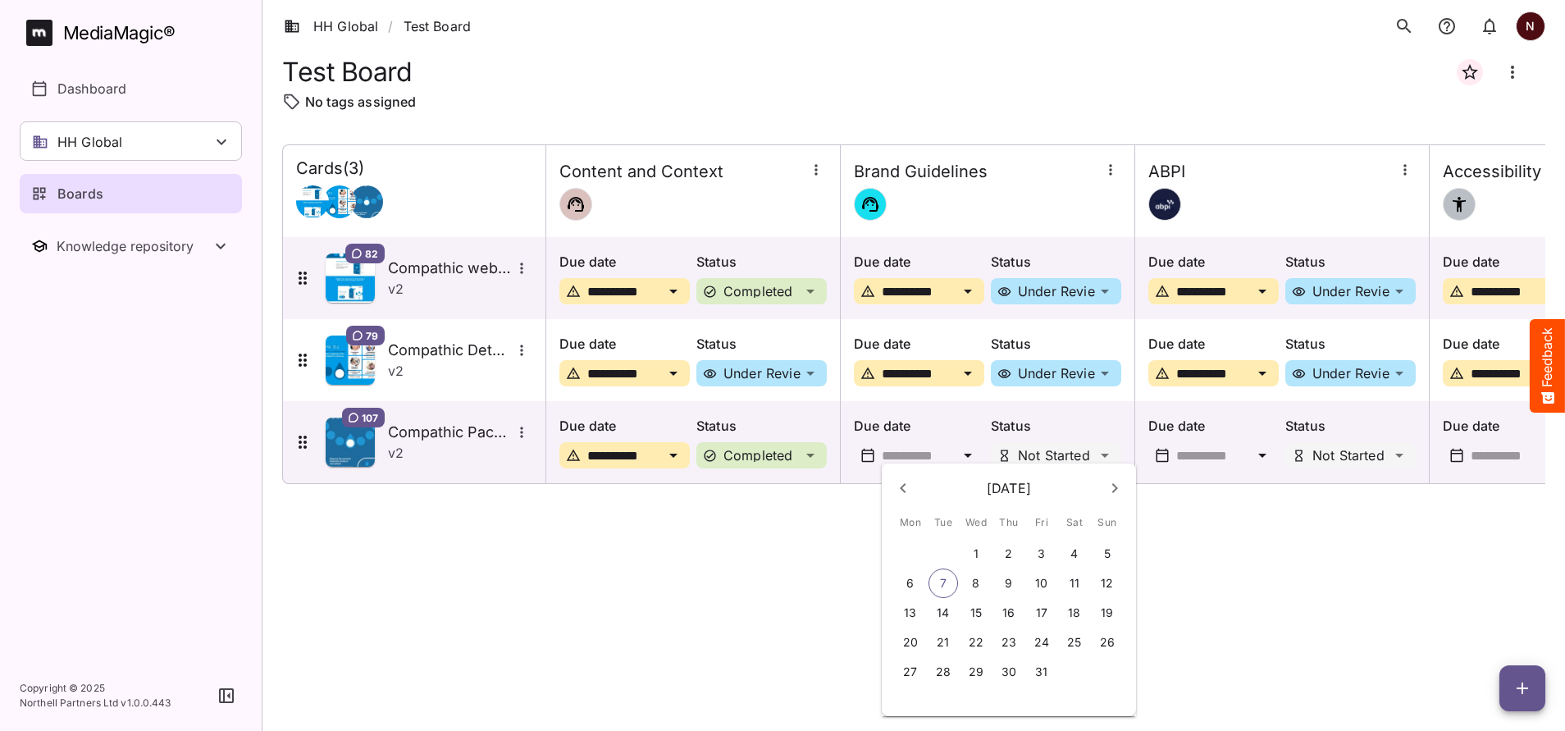
click at [1041, 580] on p "10" at bounding box center [1041, 583] width 12 height 16
type input "**********"
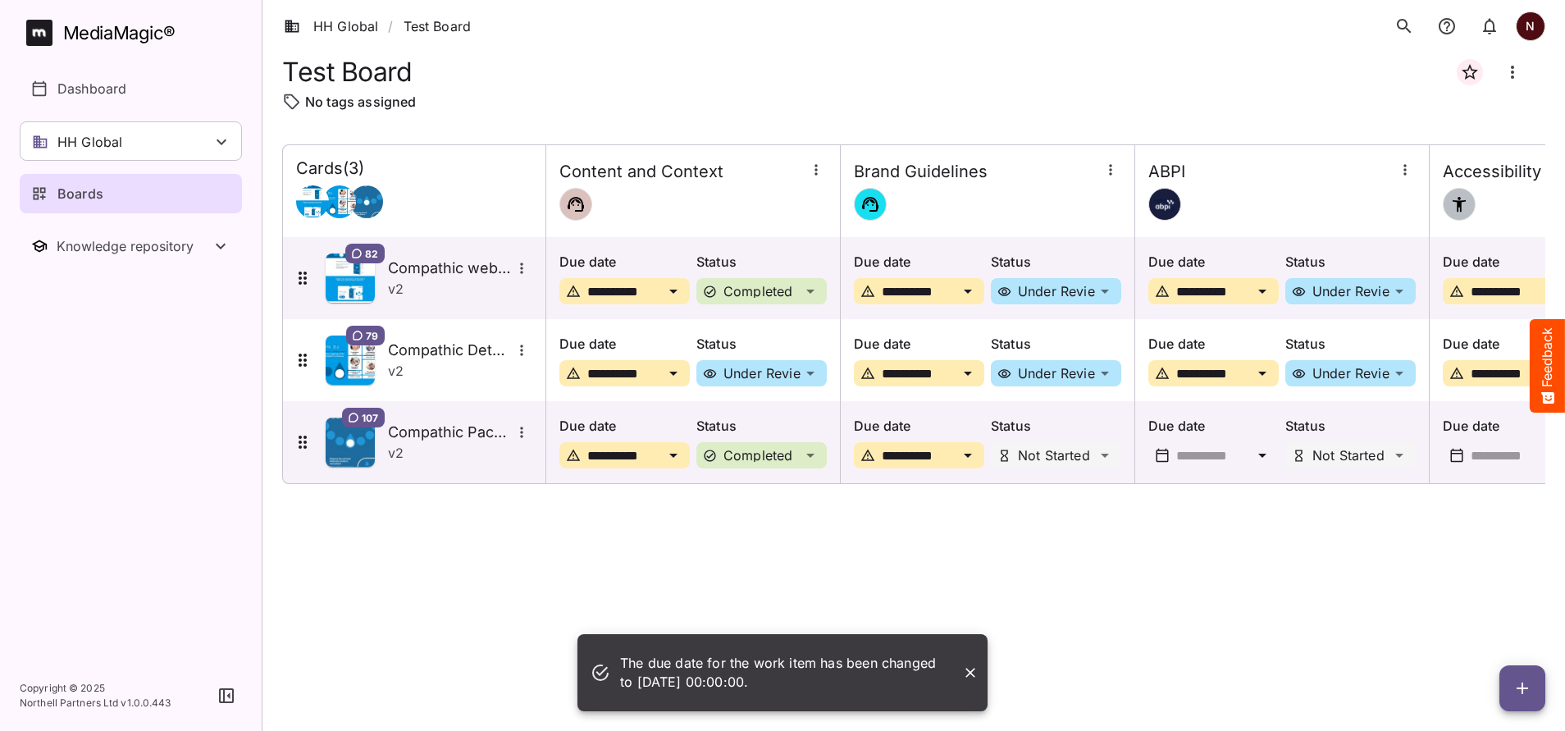
click at [1262, 456] on icon at bounding box center [1262, 456] width 8 height 4
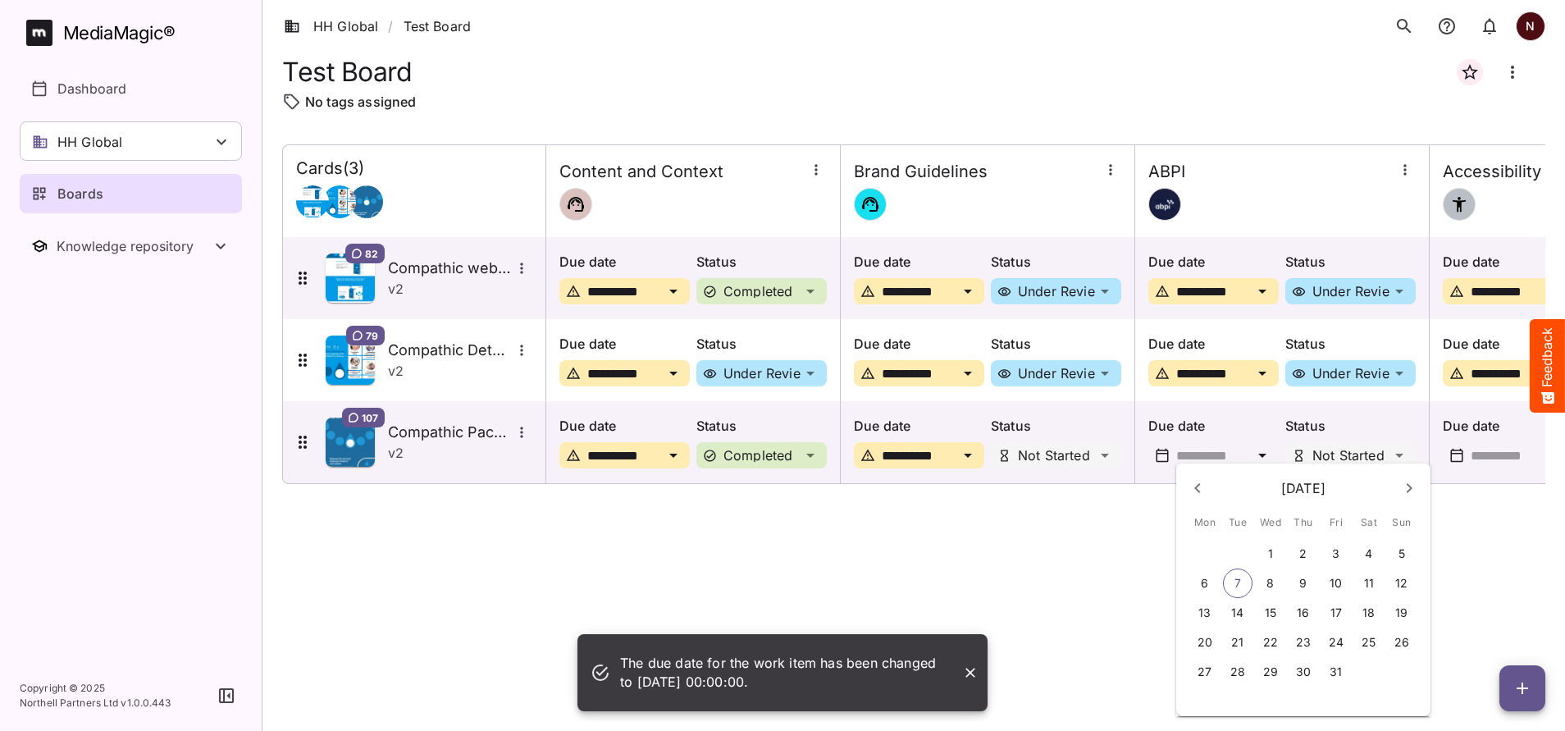
click at [1207, 610] on p "13" at bounding box center [1204, 613] width 12 height 16
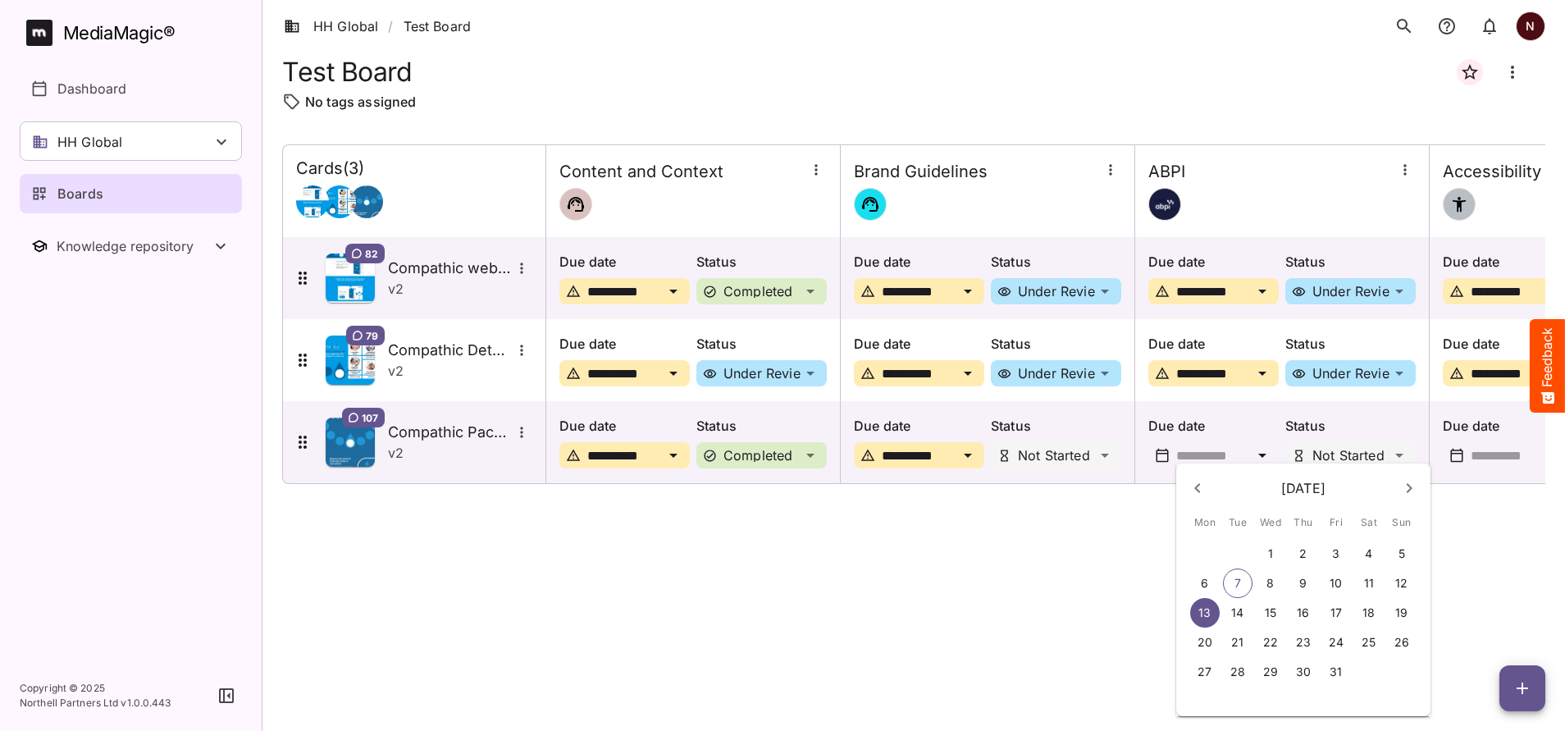
type input "**********"
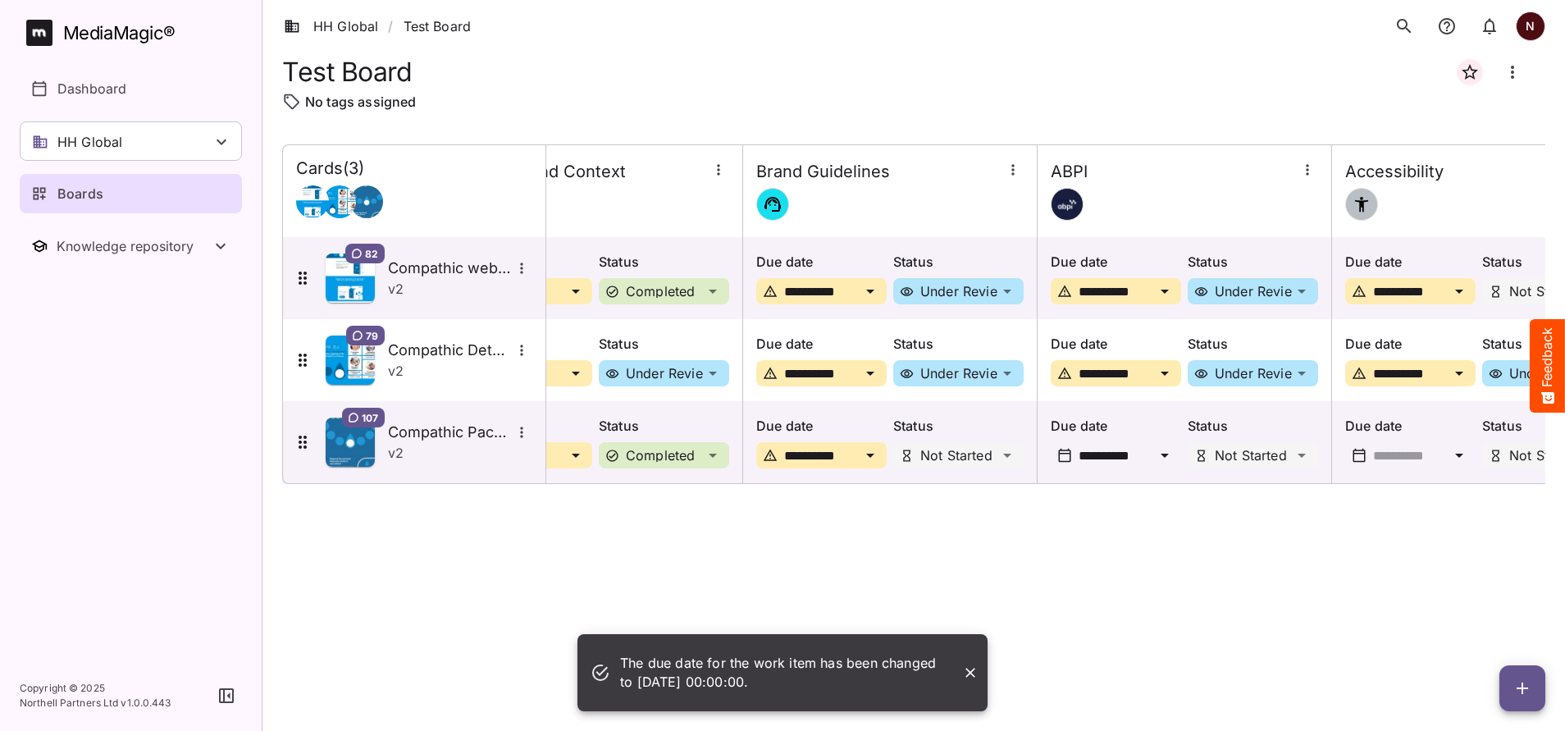
scroll to position [0, 179]
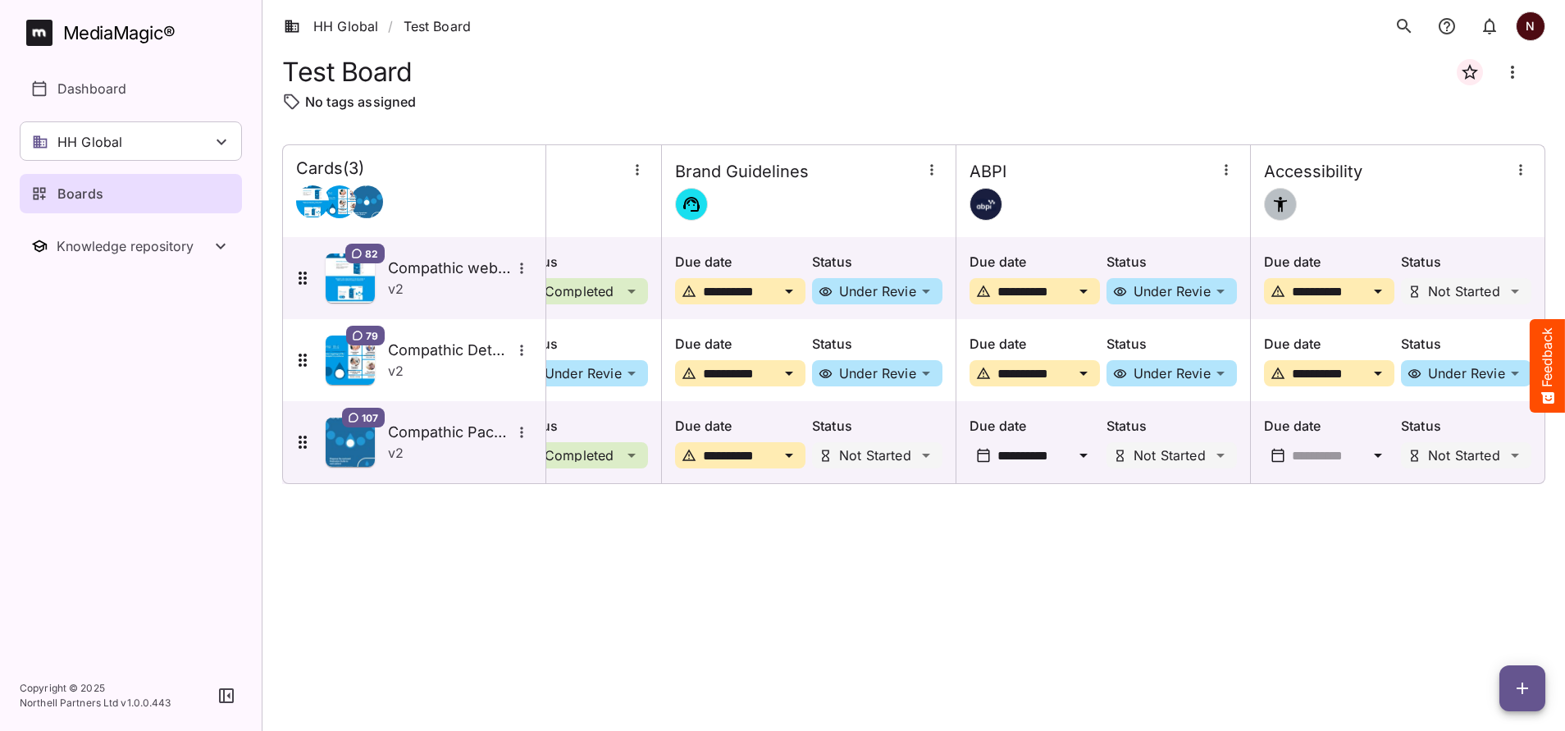
click at [1372, 458] on icon at bounding box center [1378, 455] width 20 height 20
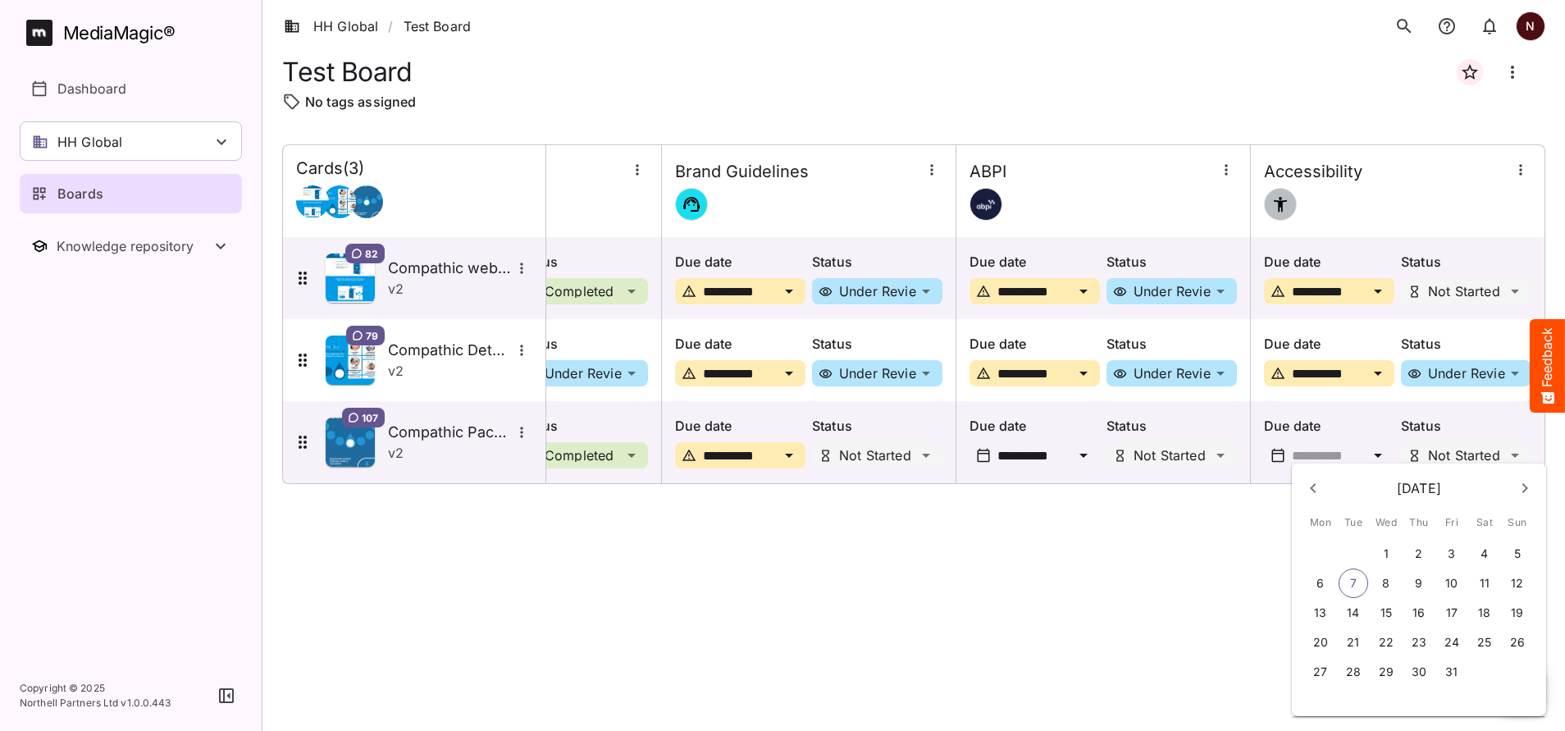
click at [1352, 615] on p "14" at bounding box center [1353, 613] width 12 height 16
type input "**********"
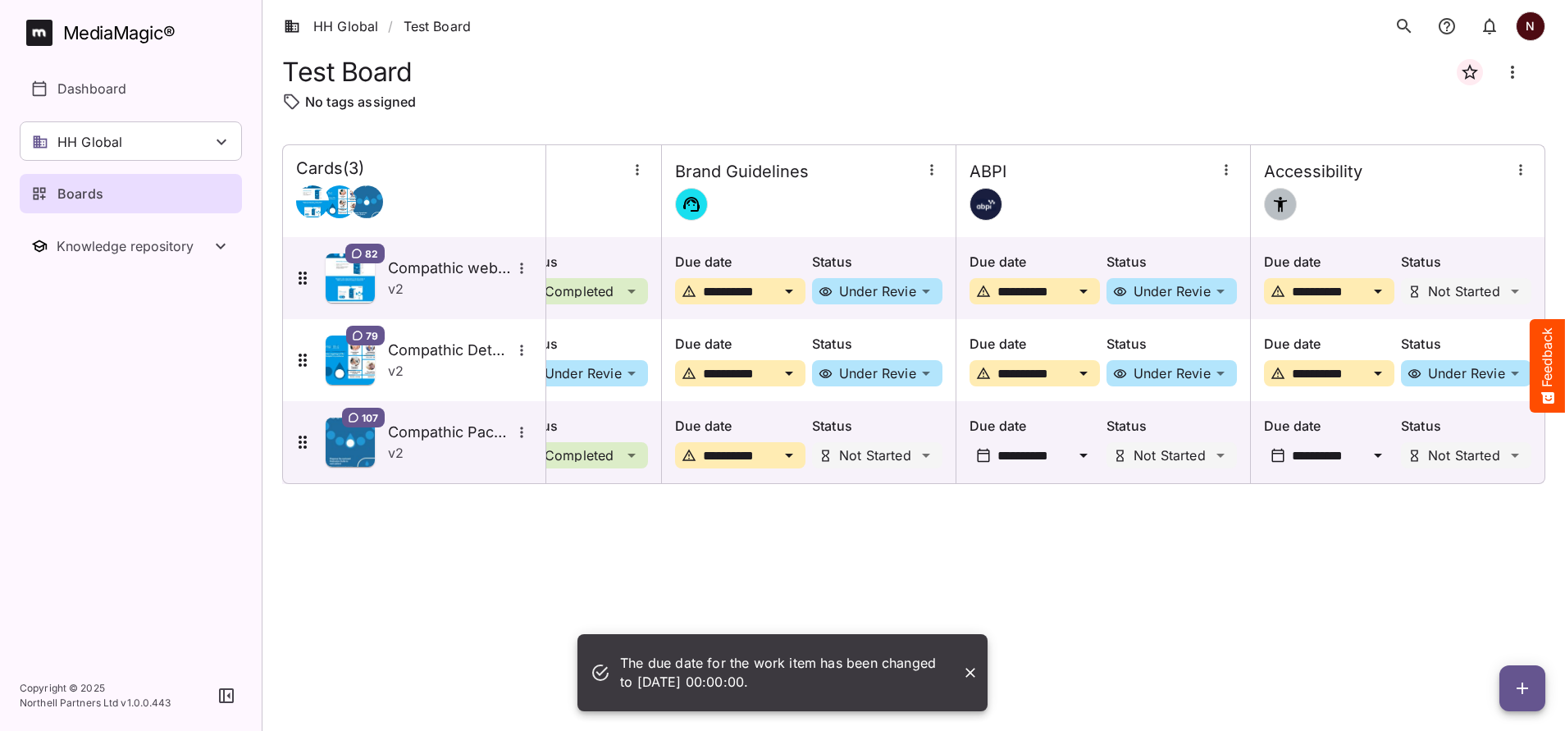
scroll to position [0, 0]
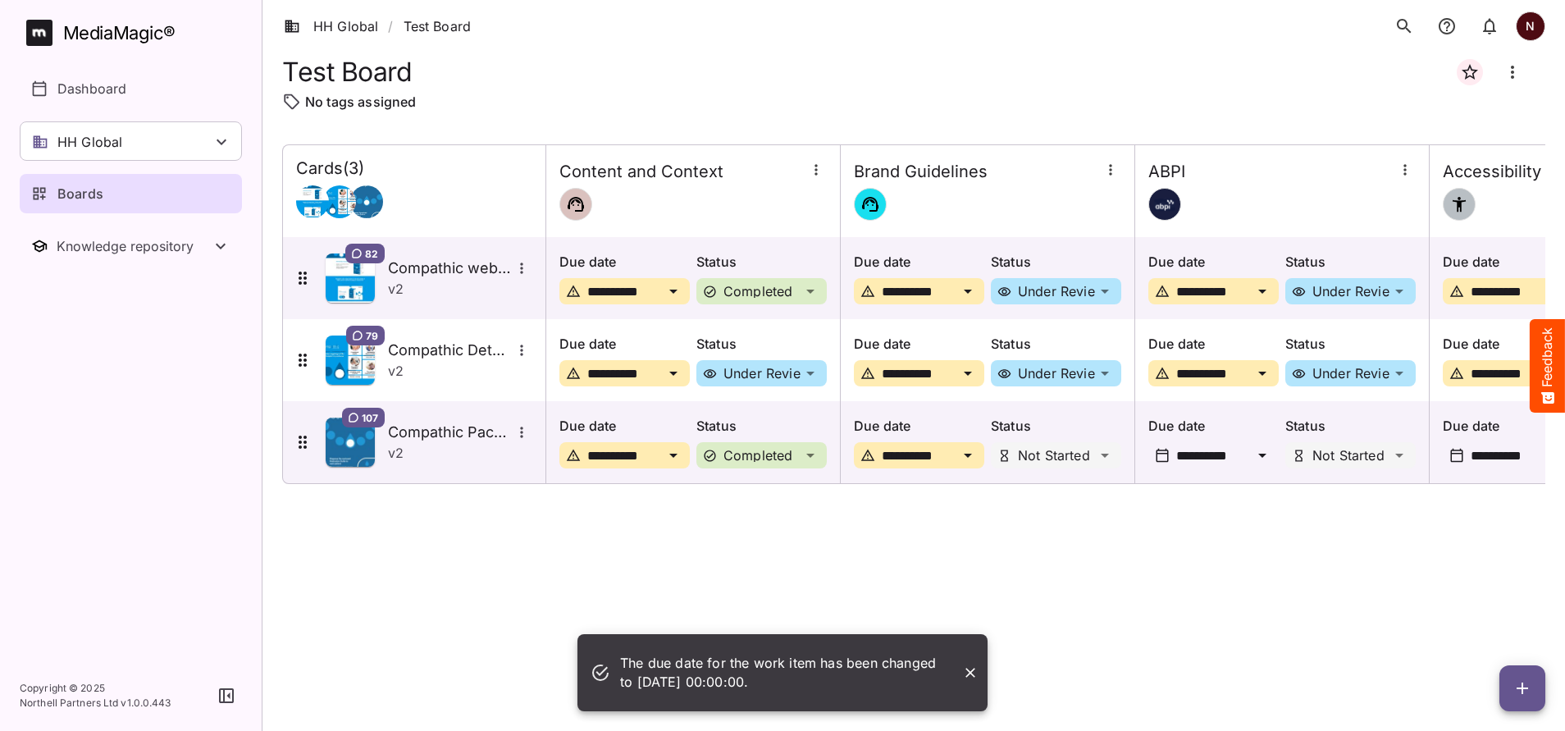
click at [968, 676] on icon "Close" at bounding box center [970, 673] width 10 height 10
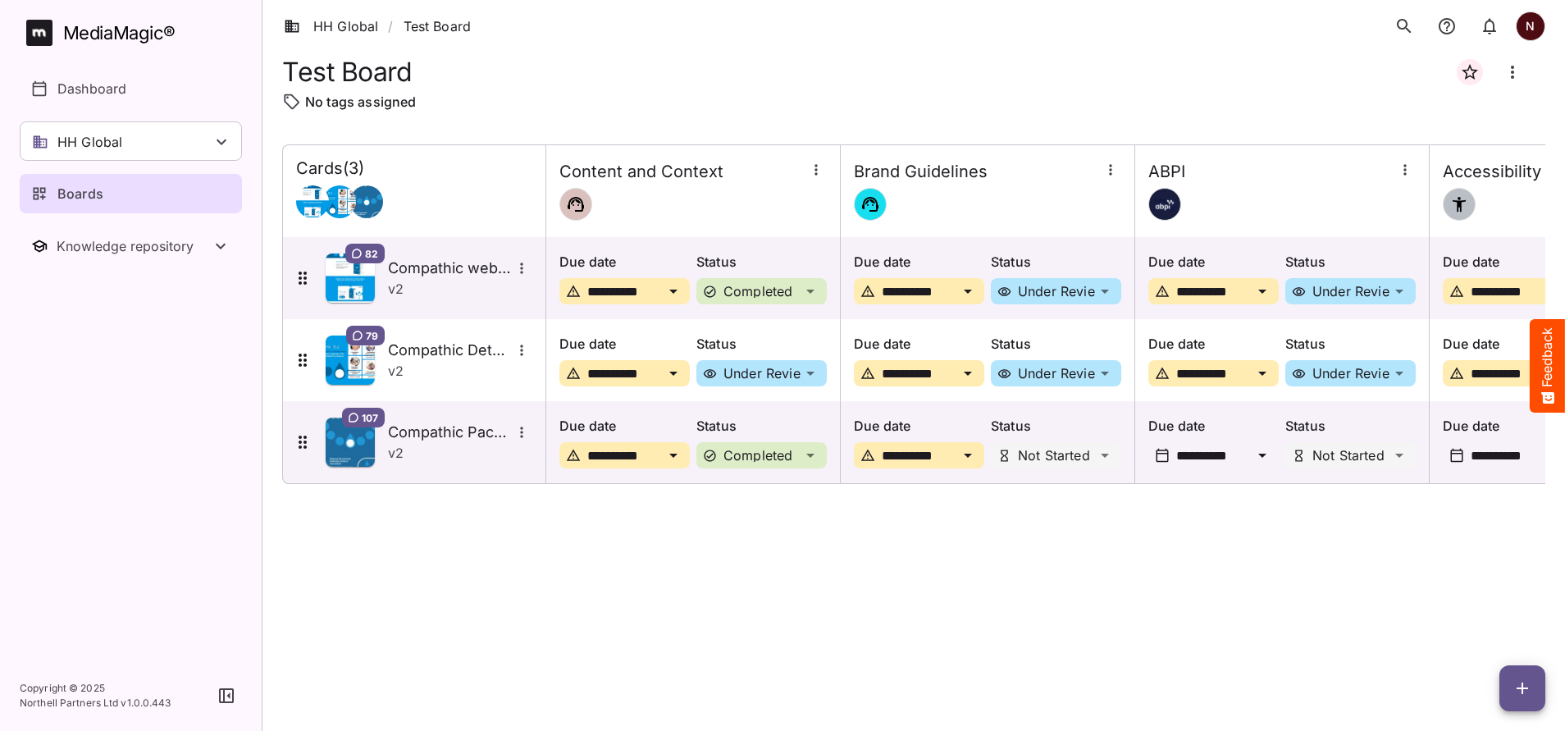
click at [1404, 171] on icon "button" at bounding box center [1405, 170] width 16 height 16
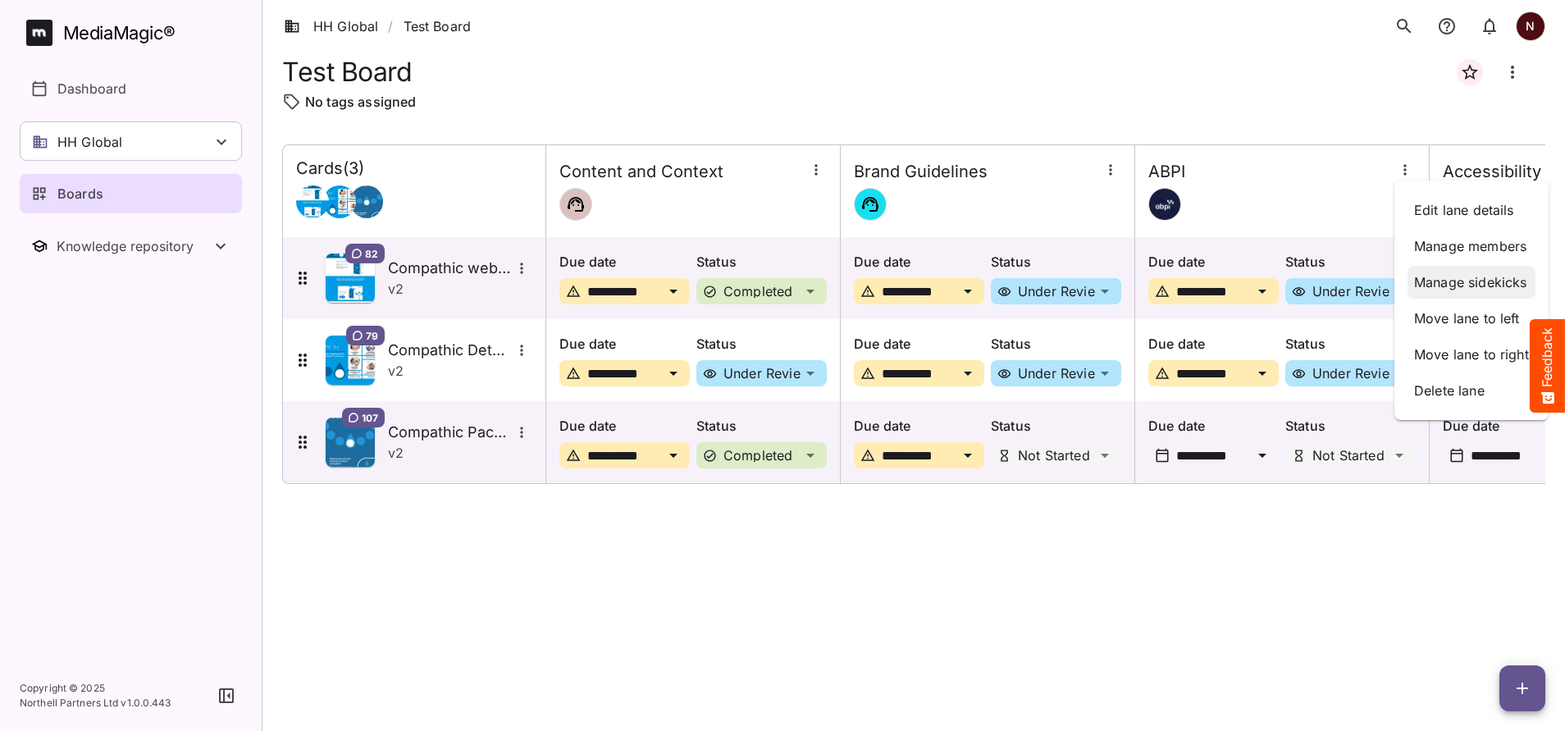
click at [1441, 285] on p "Manage sidekicks" at bounding box center [1471, 282] width 115 height 20
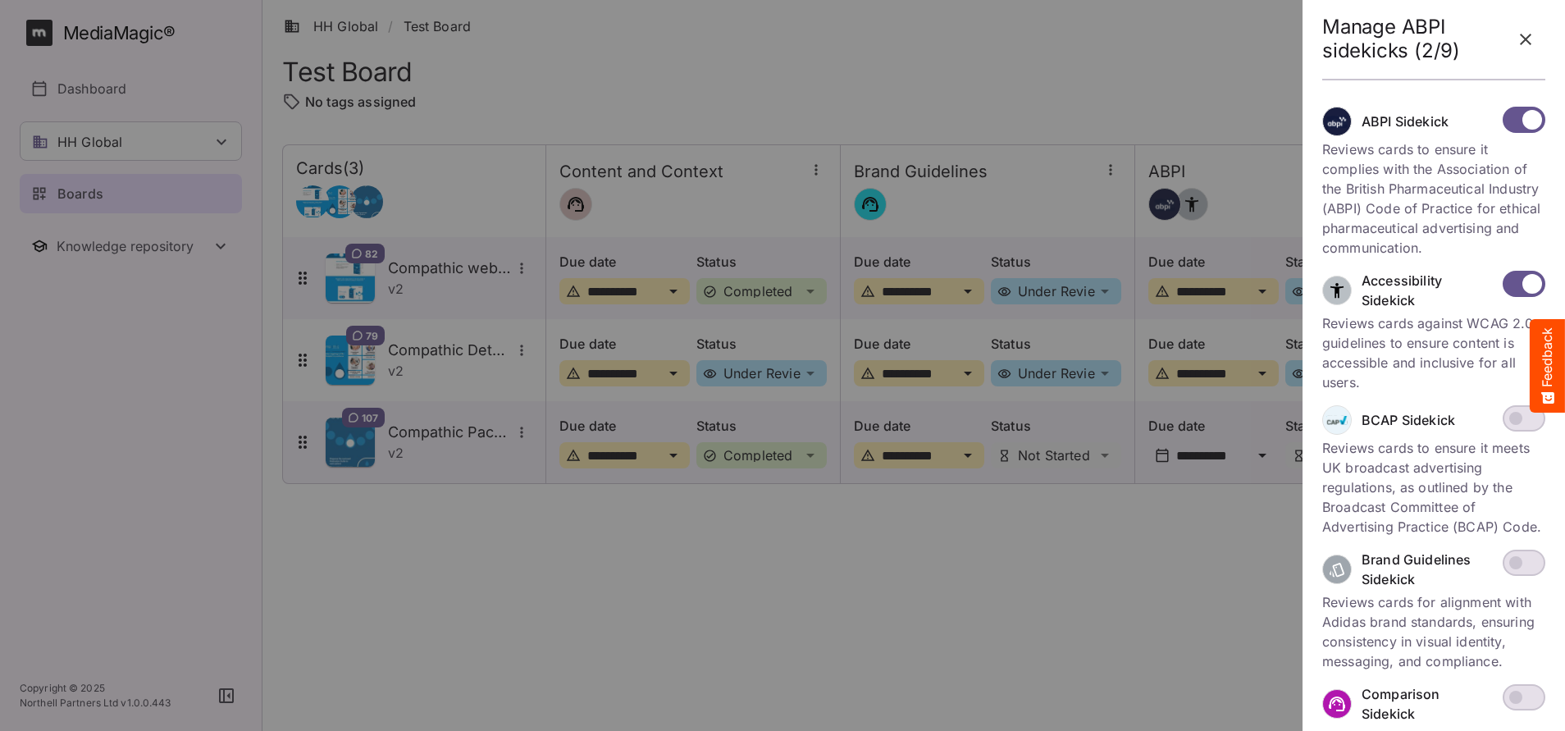
click at [1526, 44] on icon "button" at bounding box center [1526, 40] width 20 height 20
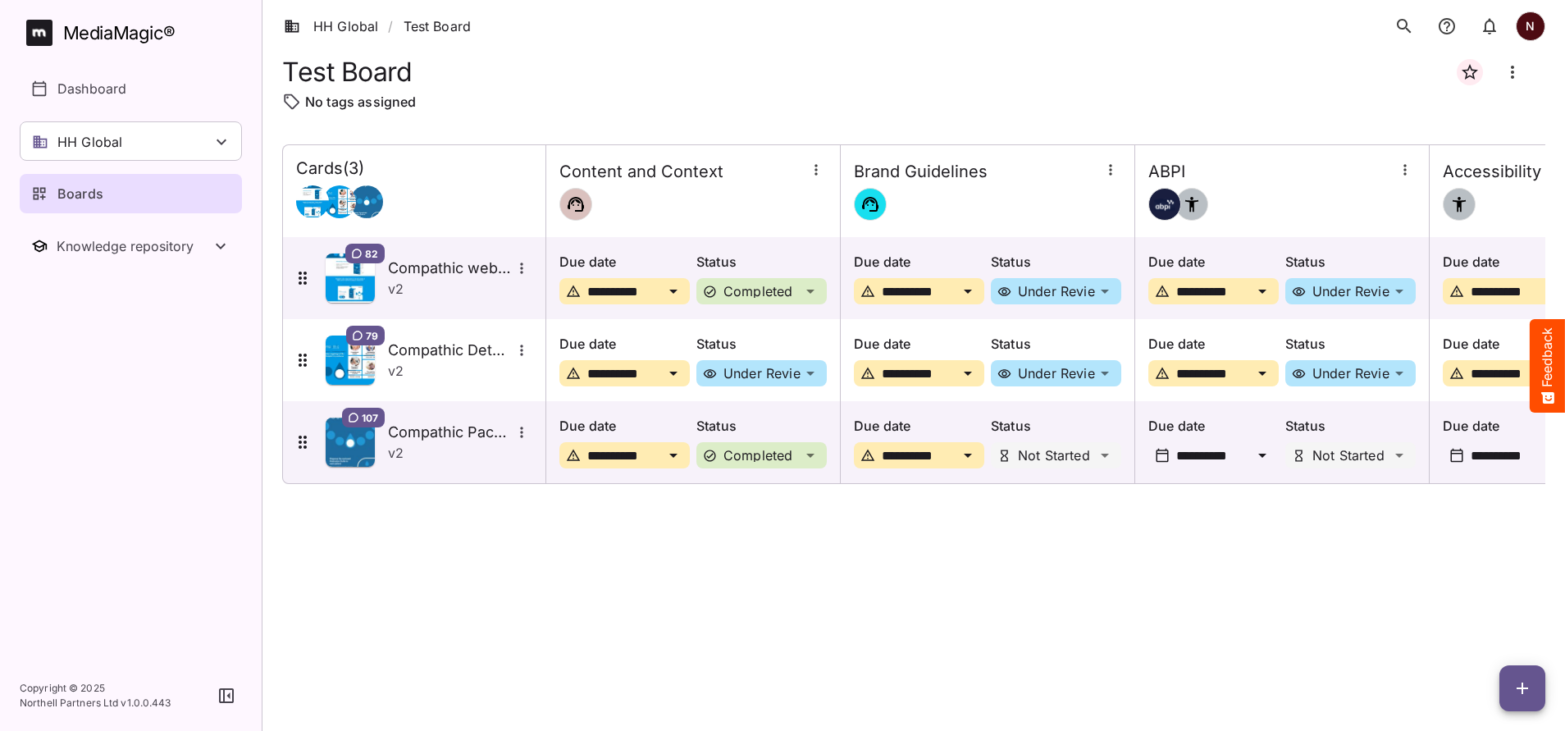
click at [1408, 177] on icon "button" at bounding box center [1405, 170] width 16 height 16
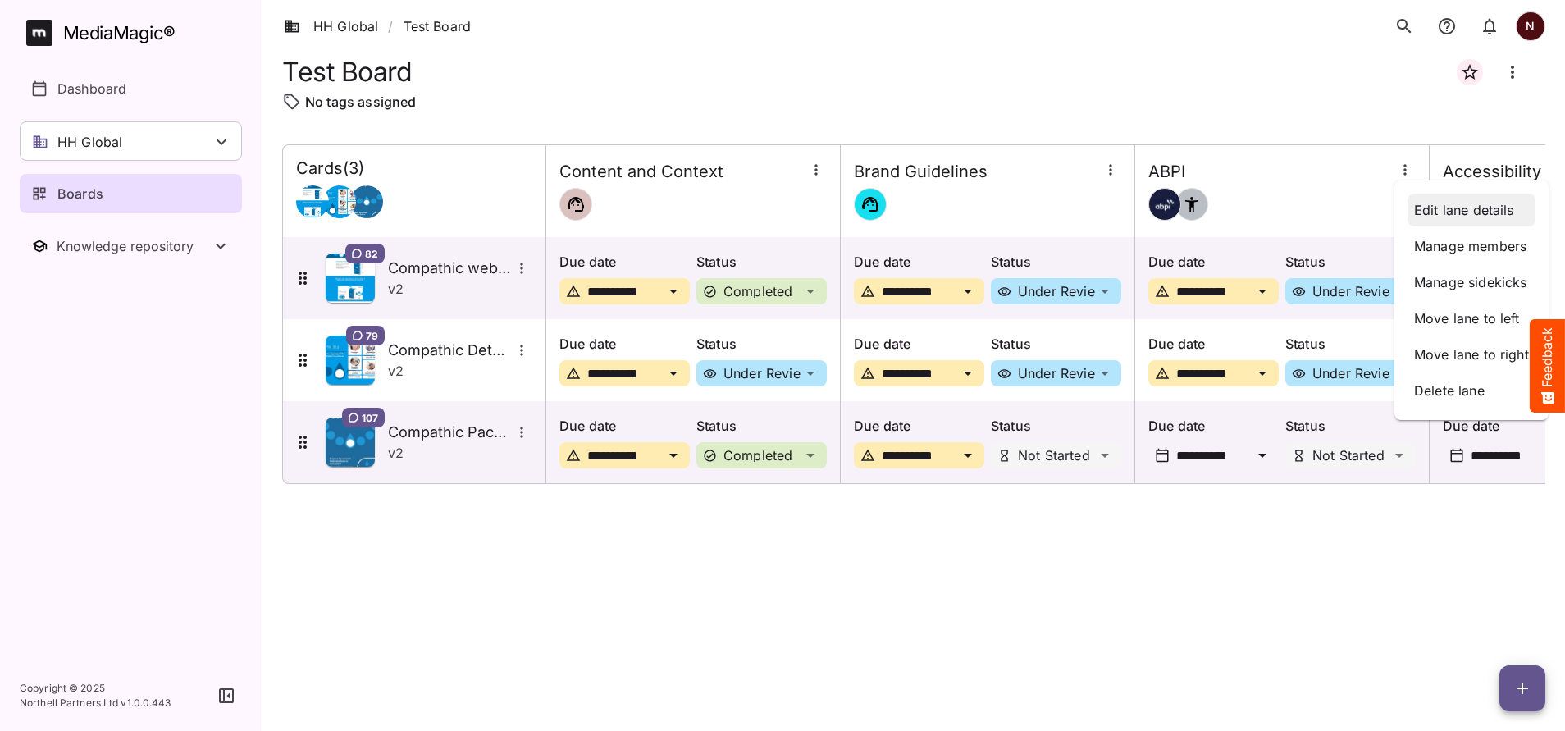
click at [1431, 204] on p "Edit lane details" at bounding box center [1471, 210] width 115 height 20
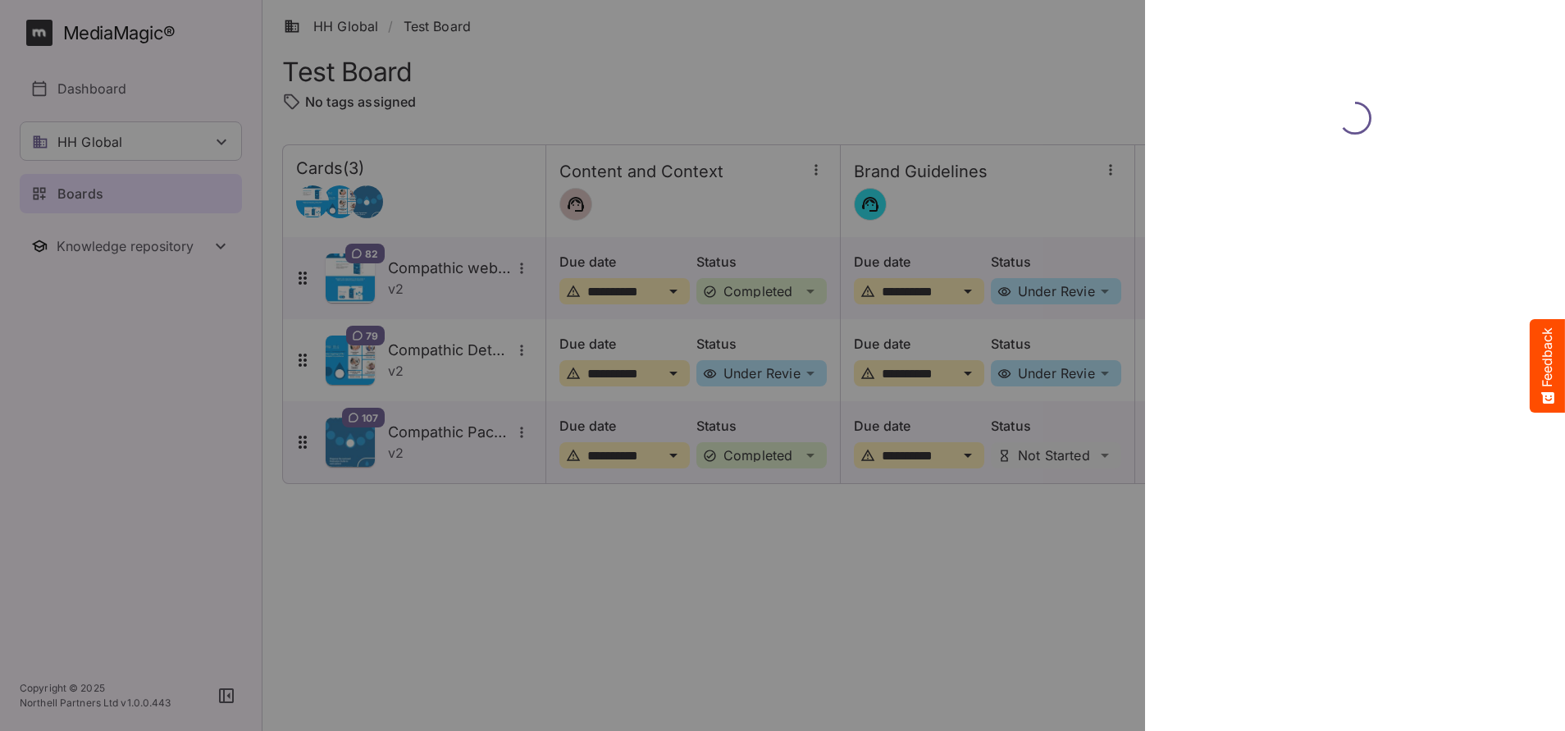
click at [629, 582] on div at bounding box center [782, 365] width 1565 height 731
